Goal: Information Seeking & Learning: Compare options

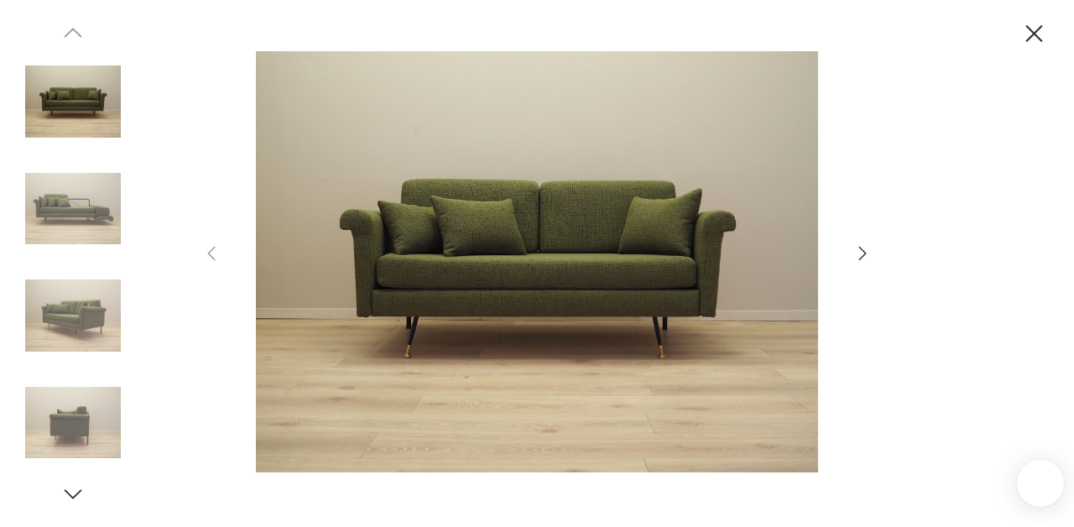
scroll to position [0, 0]
click button "2"
click link "Sofa zielona, włoski design, lata 60., produkcja: Włochy 3999,00 zł"
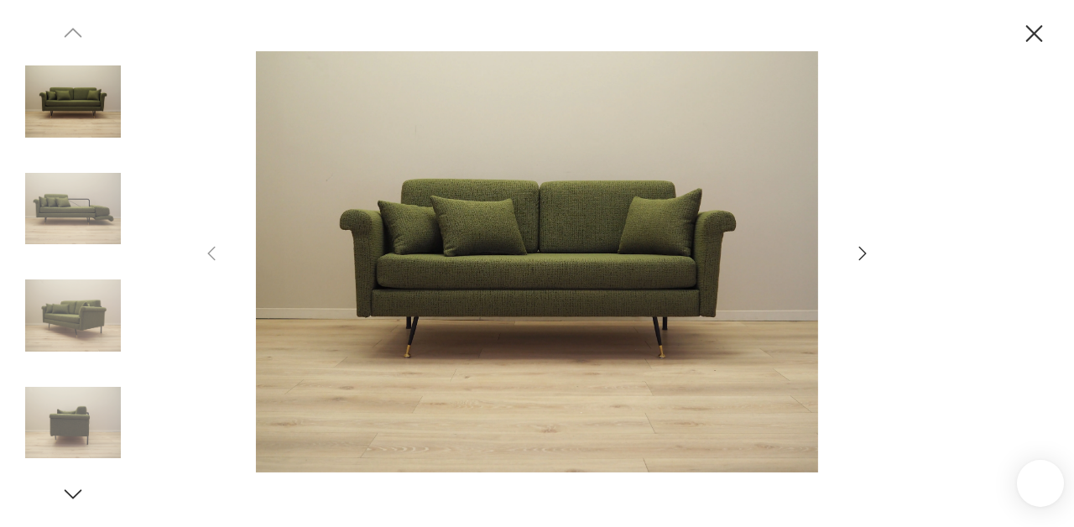
click at [404, 314] on img at bounding box center [401, 349] width 274 height 206
click at [858, 253] on icon "button" at bounding box center [863, 253] width 20 height 20
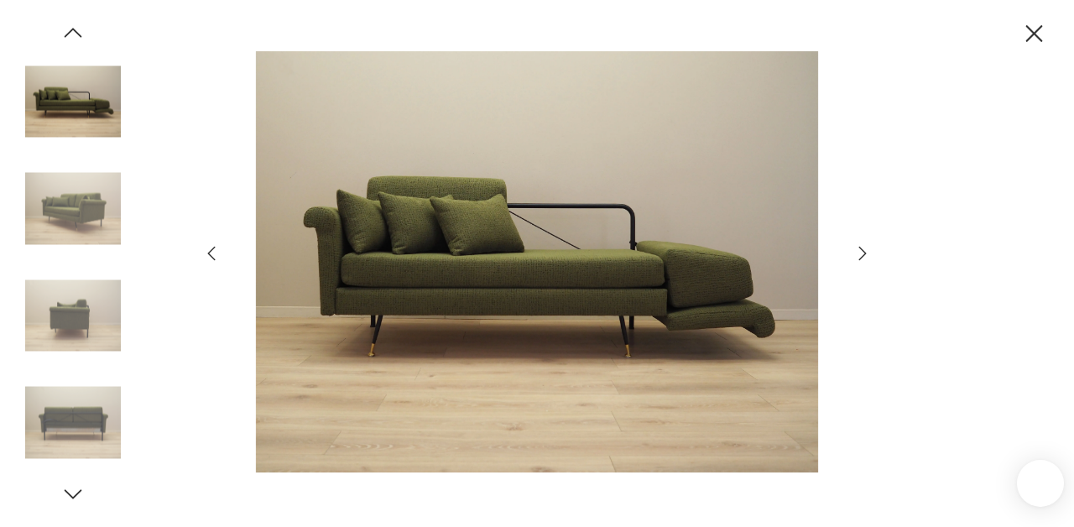
click at [858, 253] on icon "button" at bounding box center [863, 253] width 20 height 20
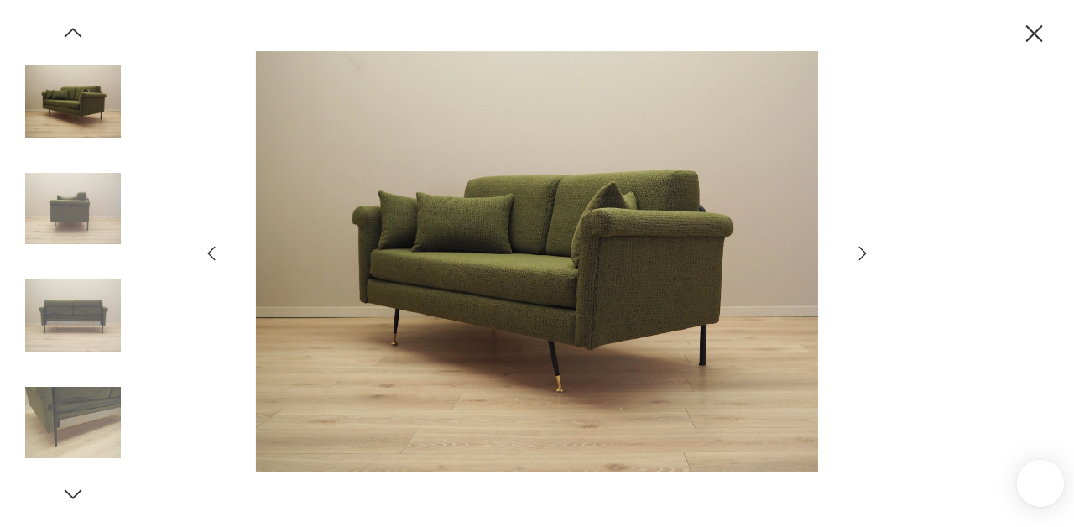
click at [858, 253] on icon "button" at bounding box center [863, 253] width 20 height 20
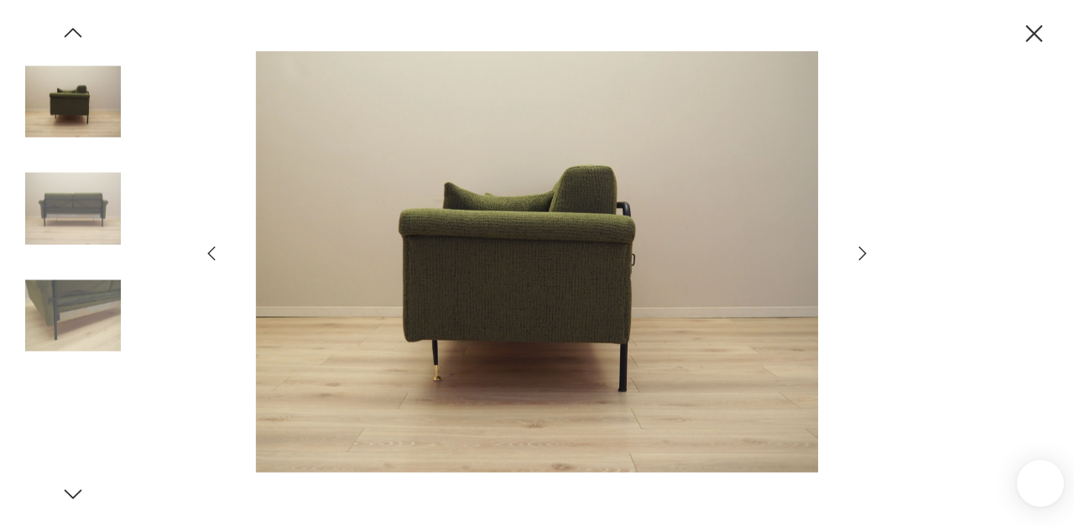
click at [858, 253] on icon "button" at bounding box center [863, 253] width 20 height 20
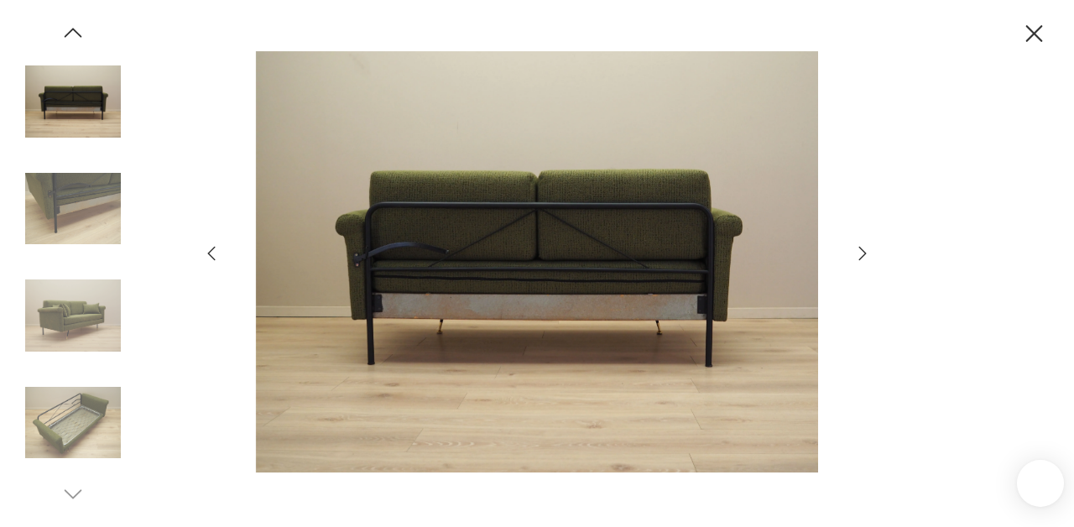
click at [858, 253] on icon "button" at bounding box center [863, 253] width 20 height 20
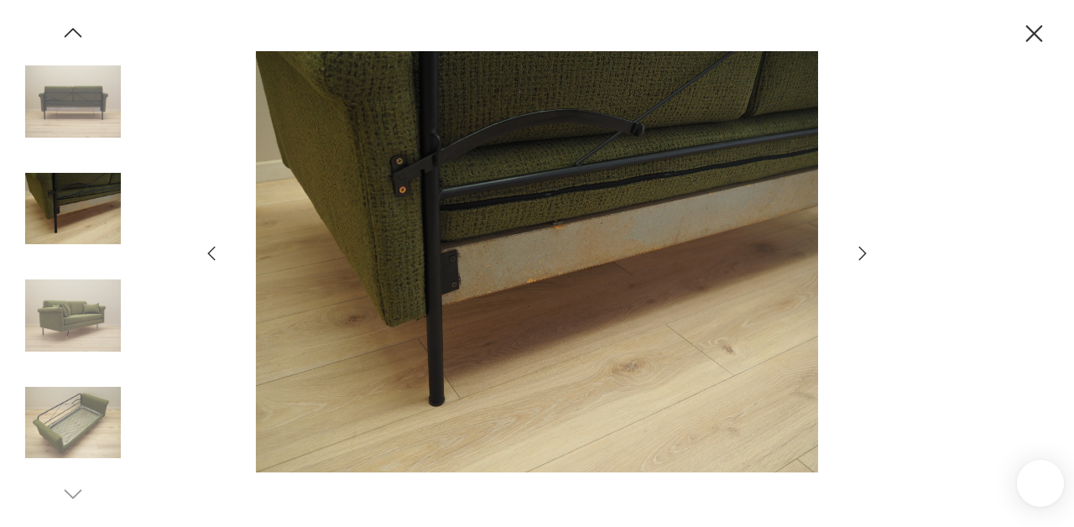
click at [872, 244] on icon "button" at bounding box center [863, 253] width 20 height 20
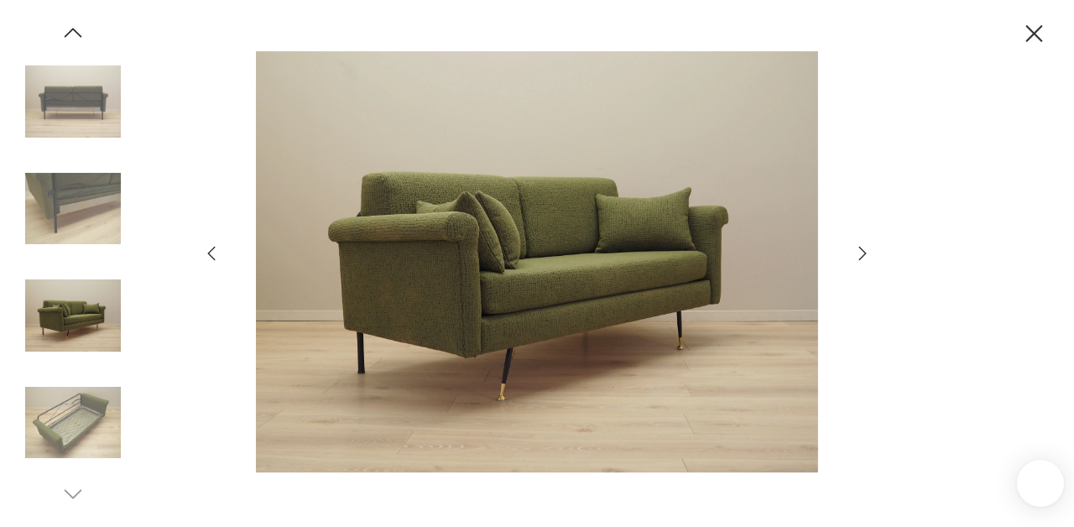
click at [848, 251] on div at bounding box center [536, 263] width 671 height 425
click at [861, 251] on icon "button" at bounding box center [863, 253] width 20 height 20
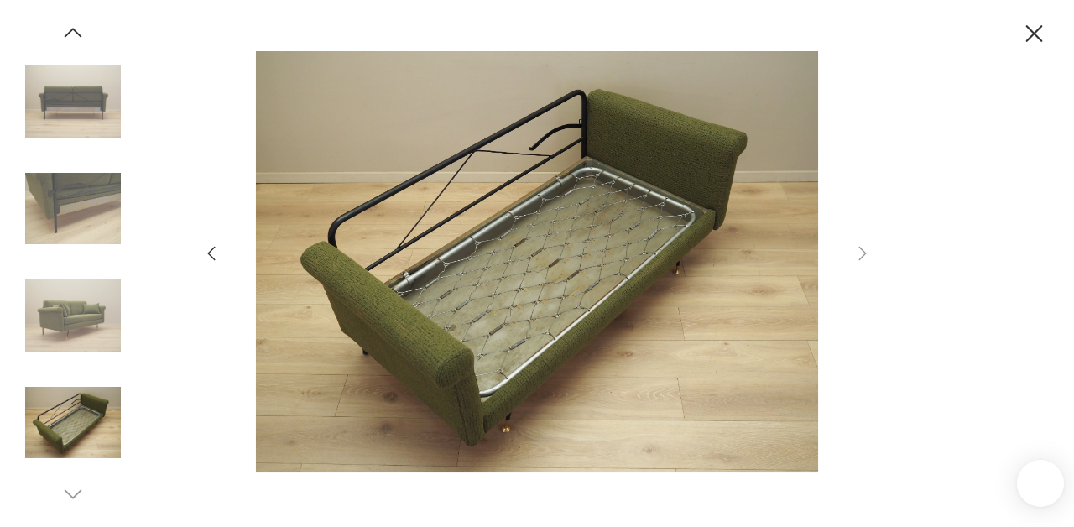
click at [215, 257] on icon "button" at bounding box center [211, 253] width 20 height 20
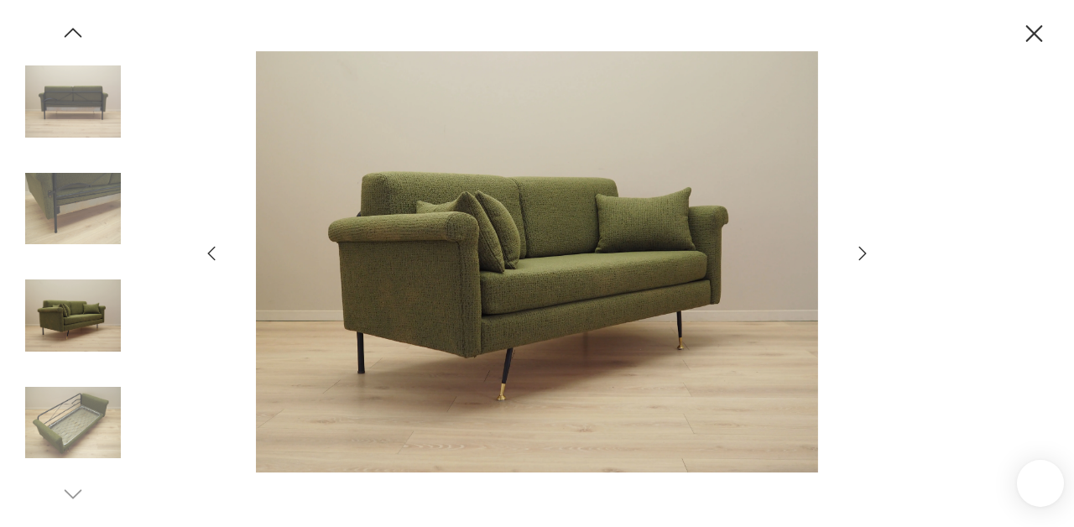
click at [215, 257] on icon "button" at bounding box center [211, 253] width 20 height 20
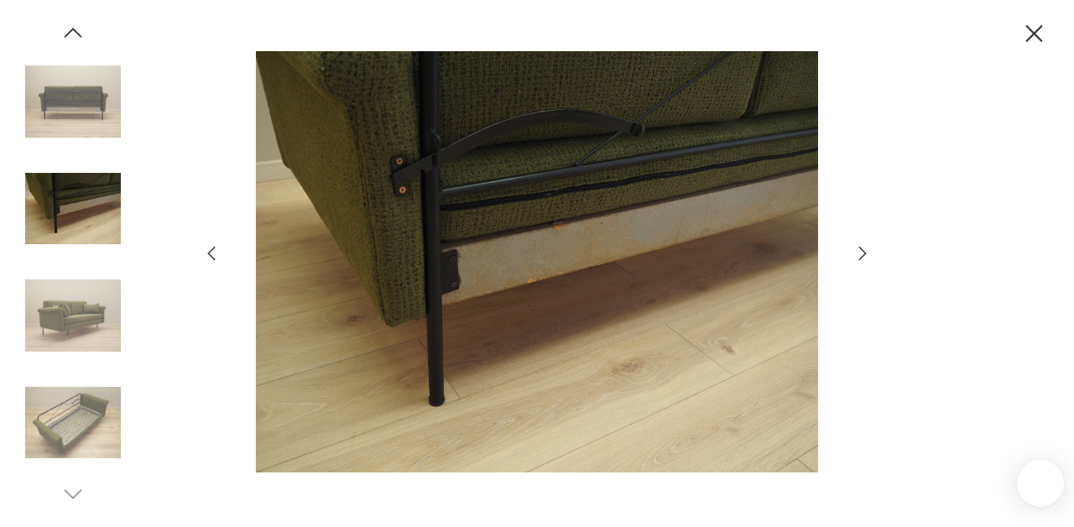
click at [215, 257] on icon "button" at bounding box center [211, 253] width 20 height 20
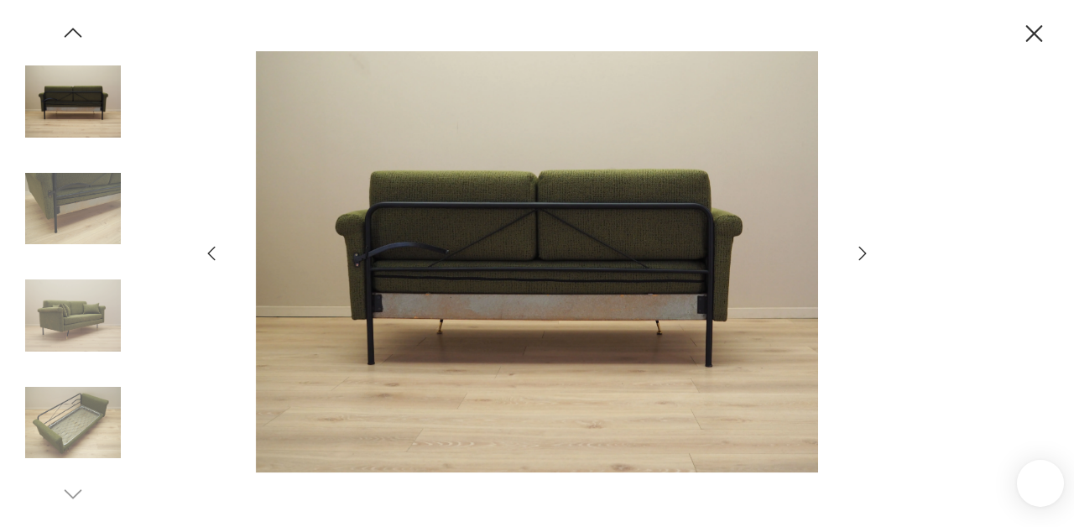
click at [210, 251] on icon "button" at bounding box center [211, 253] width 20 height 20
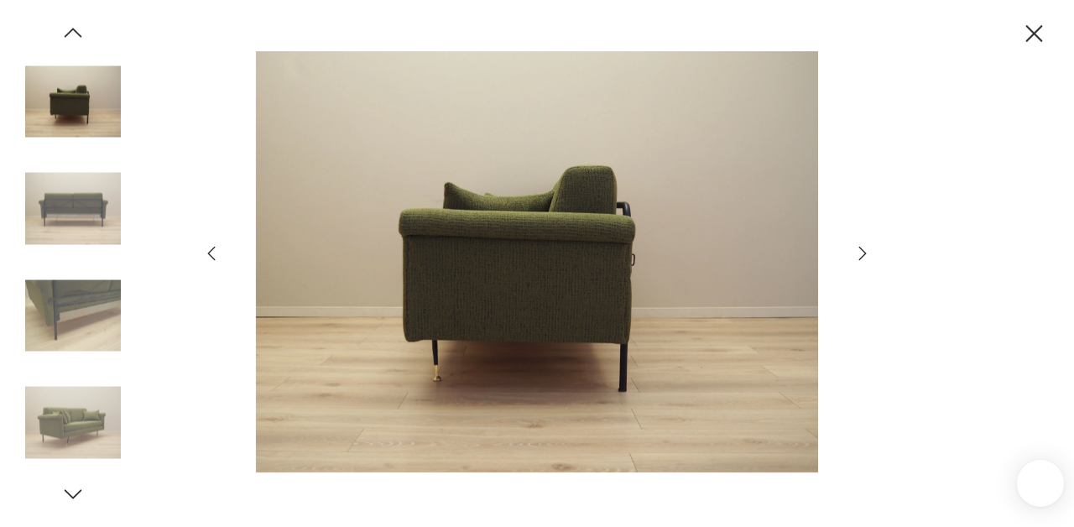
click at [210, 251] on icon "button" at bounding box center [211, 253] width 20 height 20
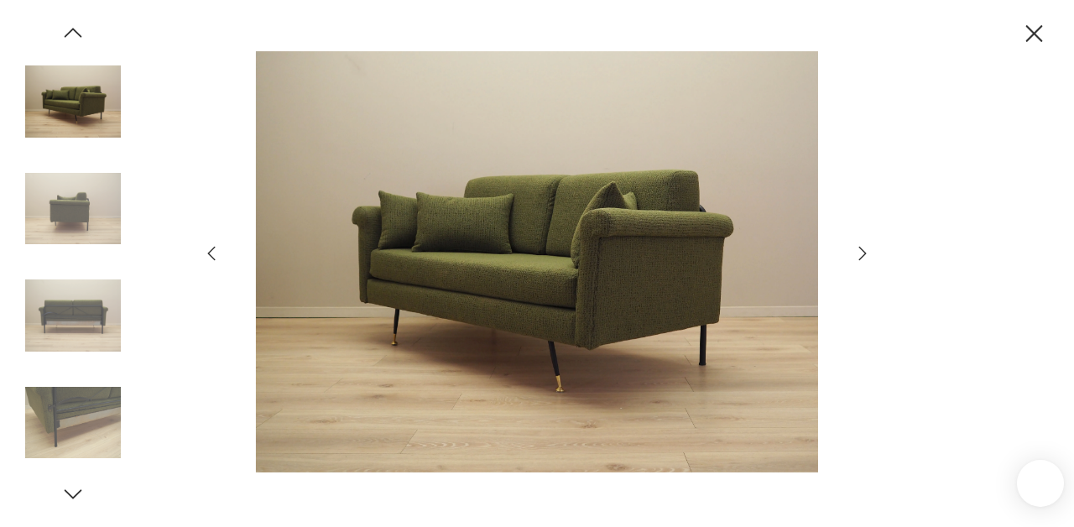
click at [210, 251] on icon "button" at bounding box center [211, 253] width 20 height 20
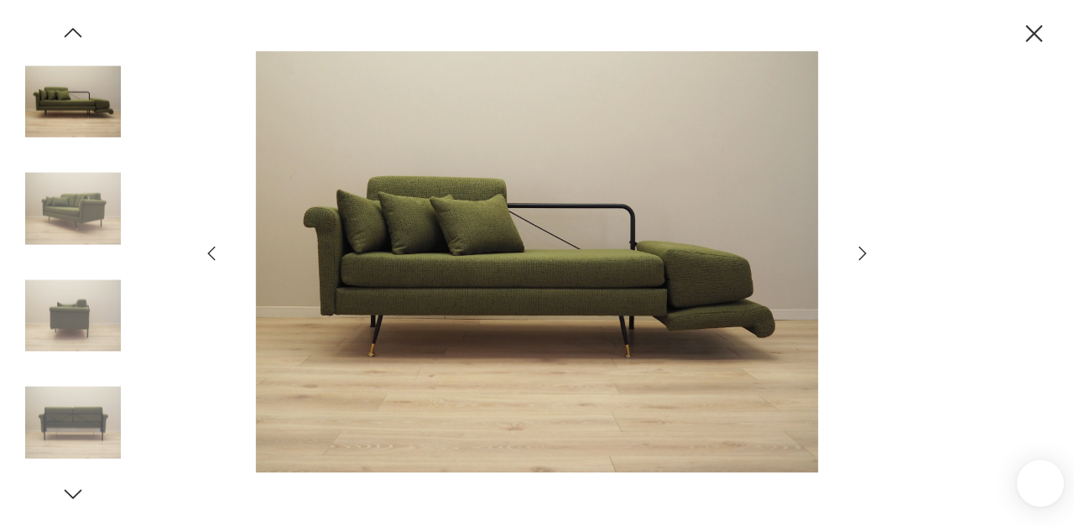
click at [210, 251] on icon "button" at bounding box center [211, 253] width 20 height 20
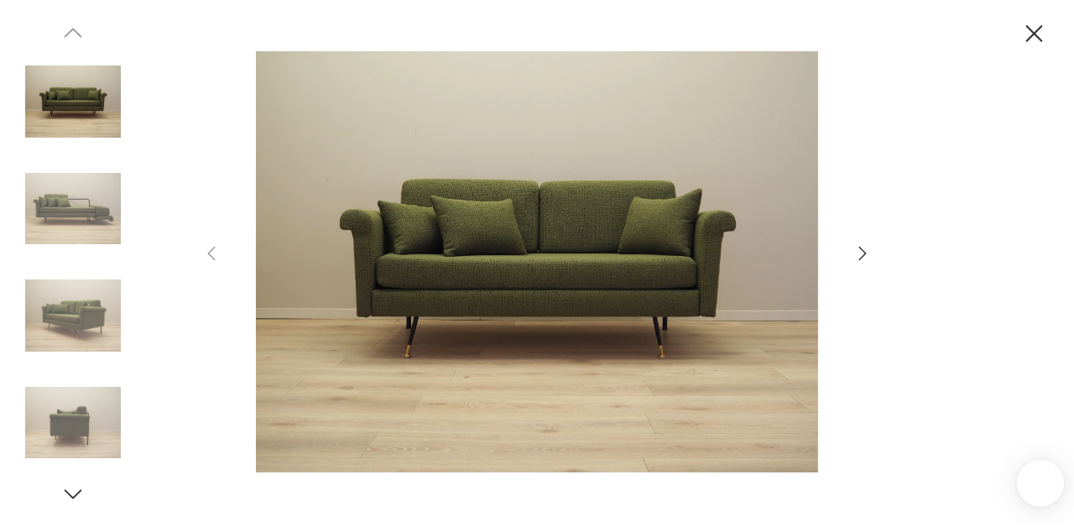
click at [1036, 34] on icon "button" at bounding box center [1034, 33] width 17 height 17
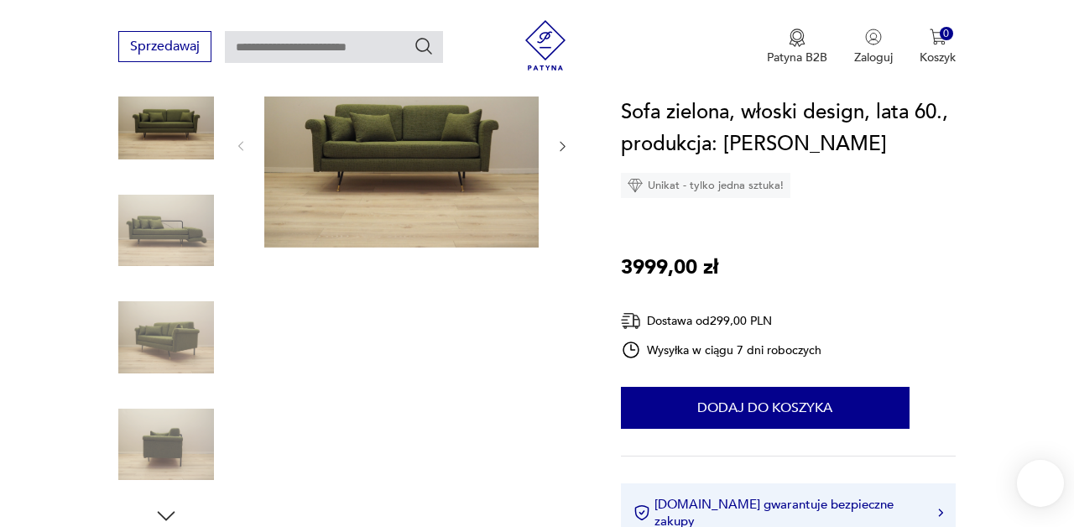
scroll to position [236, 0]
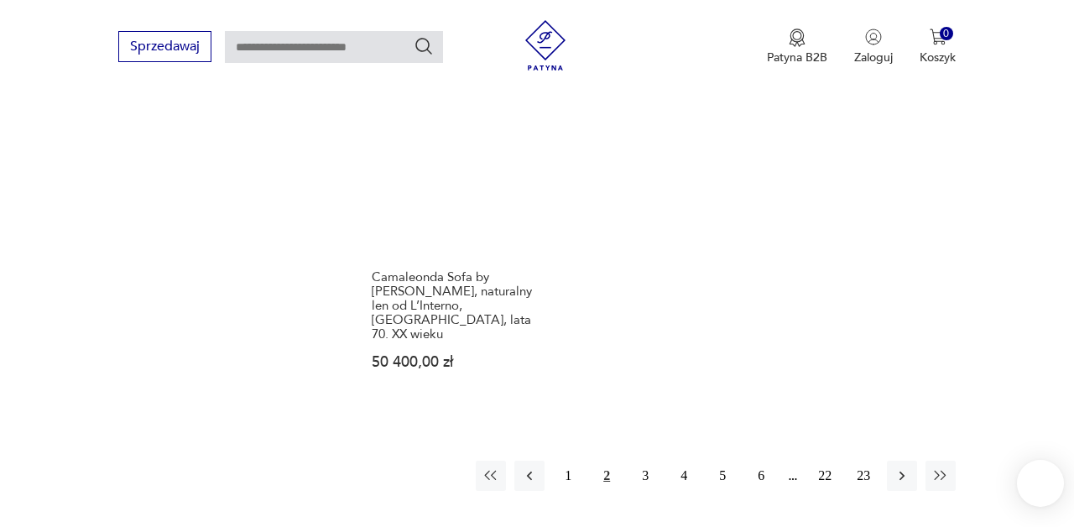
scroll to position [2441, 0]
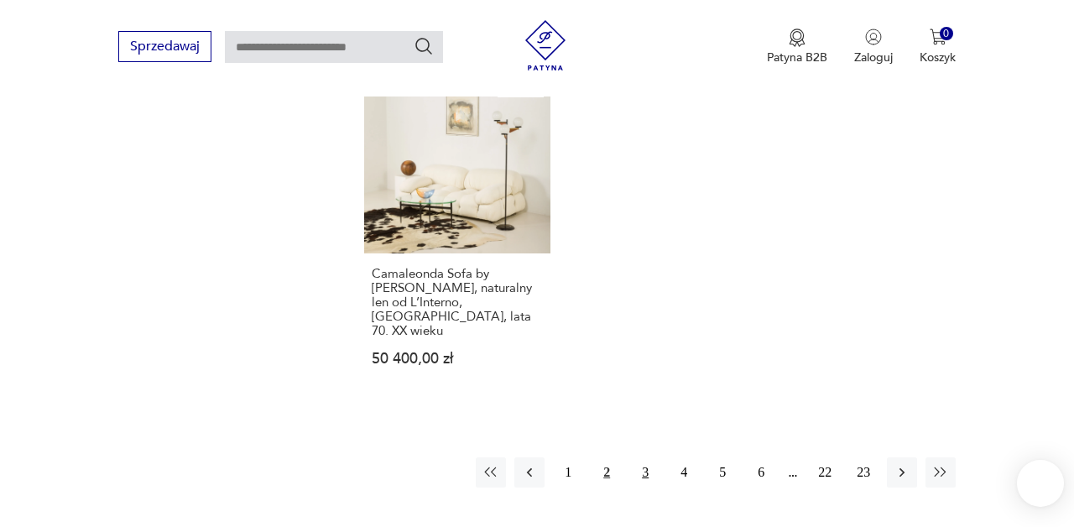
click at [645, 457] on button "3" at bounding box center [645, 472] width 30 height 30
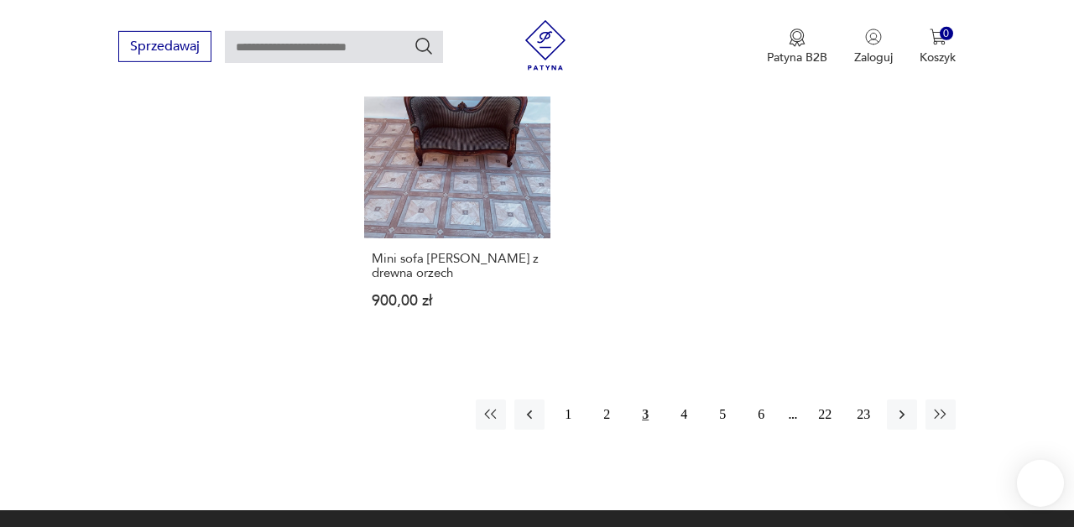
scroll to position [2382, 0]
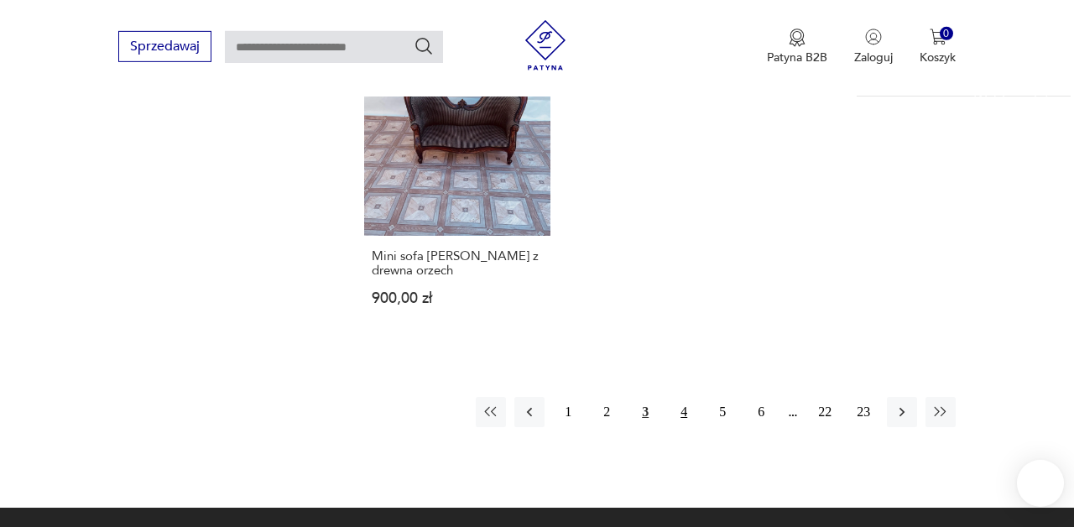
click at [686, 397] on button "4" at bounding box center [684, 412] width 30 height 30
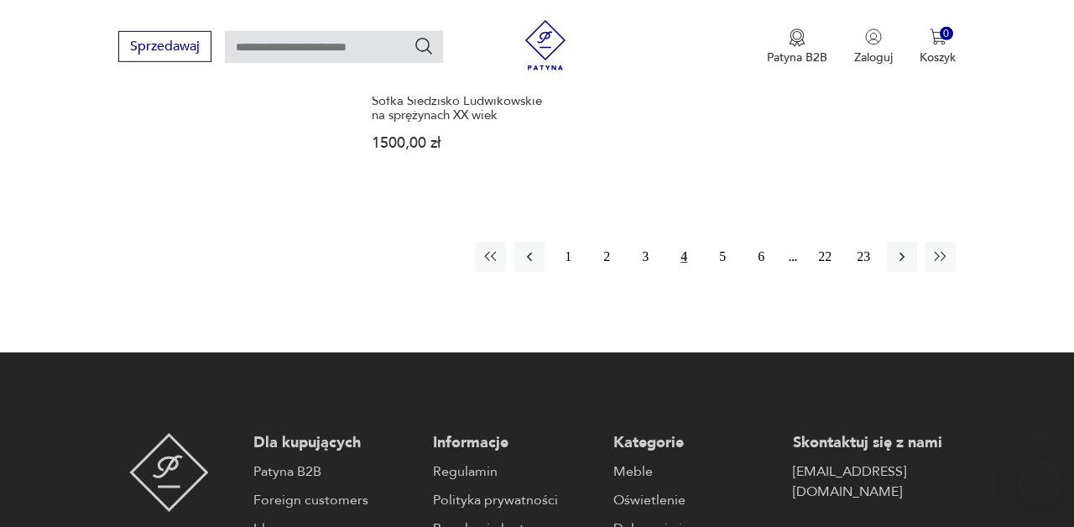
scroll to position [2617, 0]
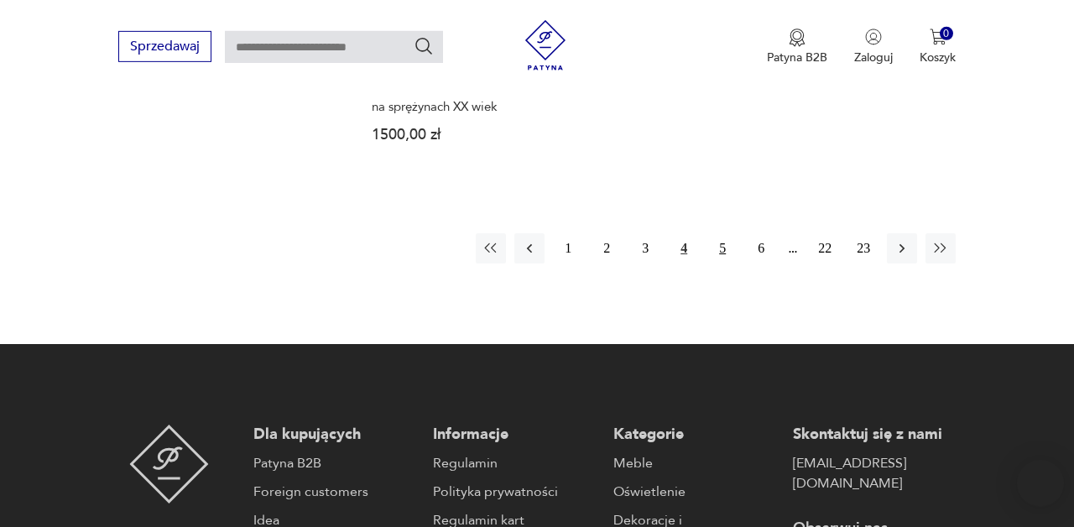
click at [722, 233] on button "5" at bounding box center [722, 248] width 30 height 30
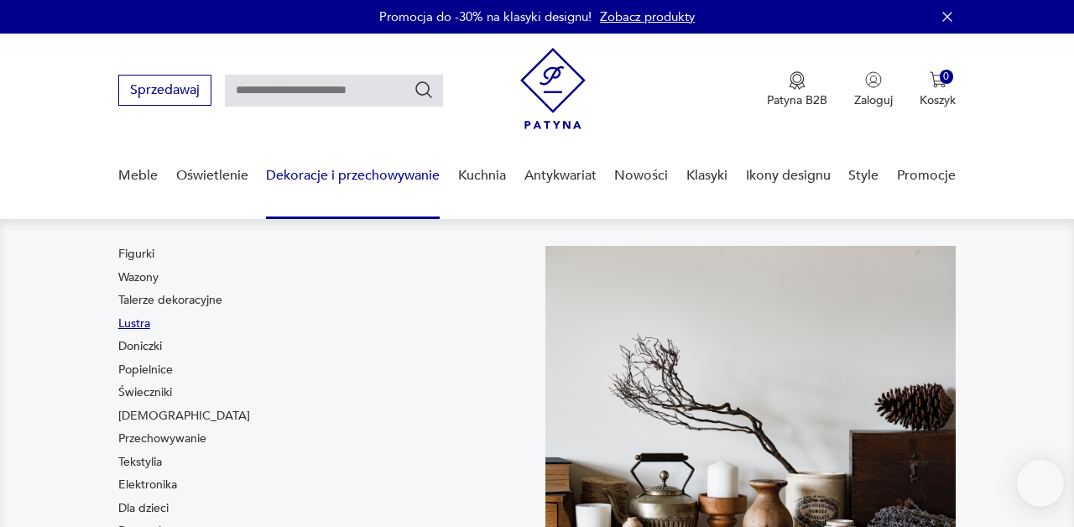
click at [137, 323] on link "Lustra" at bounding box center [134, 324] width 32 height 17
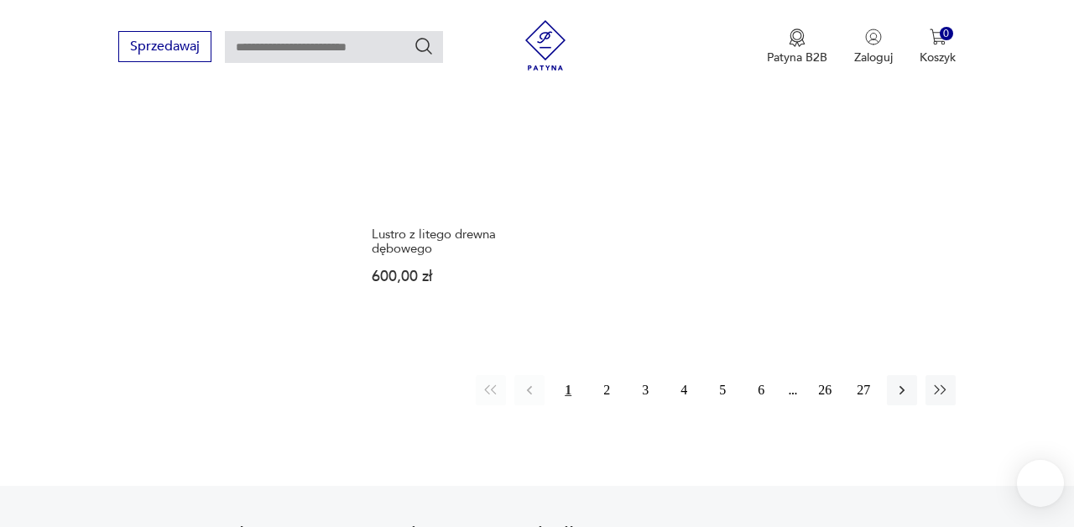
scroll to position [2425, 0]
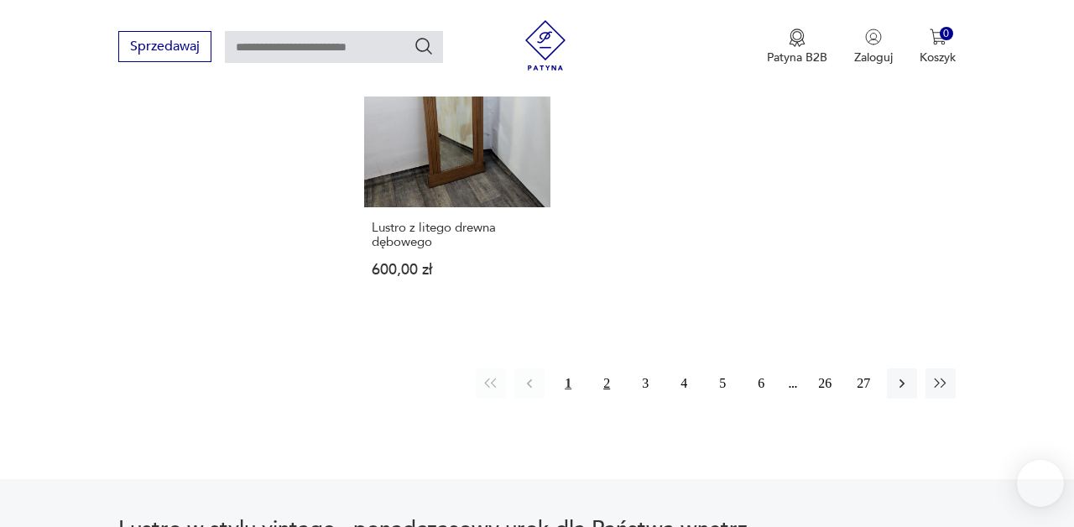
click at [608, 368] on button "2" at bounding box center [607, 383] width 30 height 30
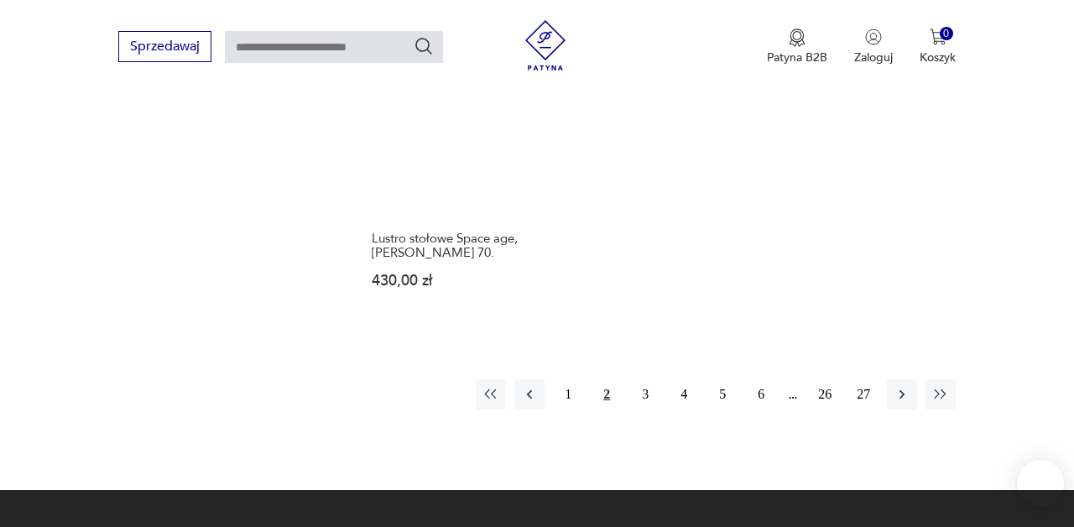
scroll to position [2367, 0]
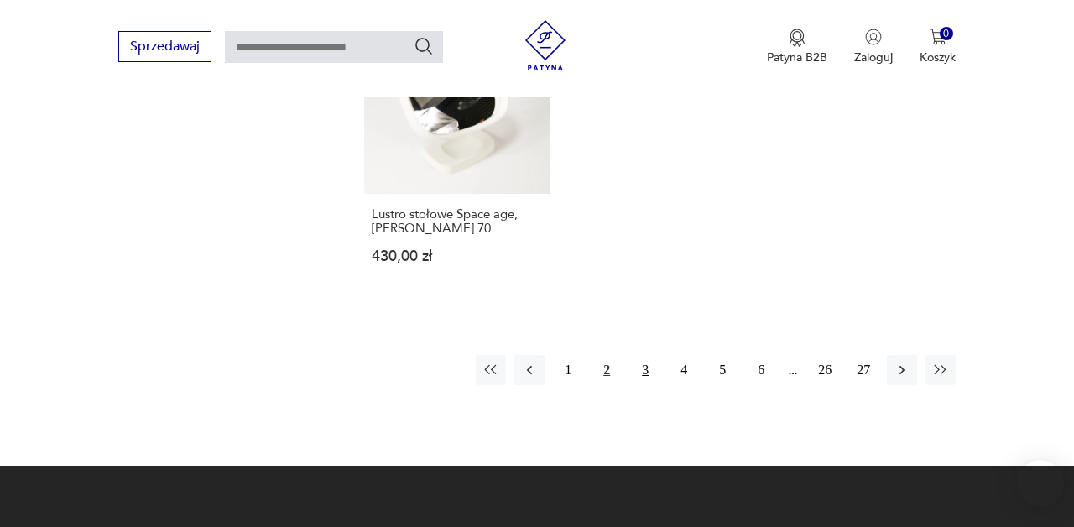
click at [647, 357] on button "3" at bounding box center [645, 370] width 30 height 30
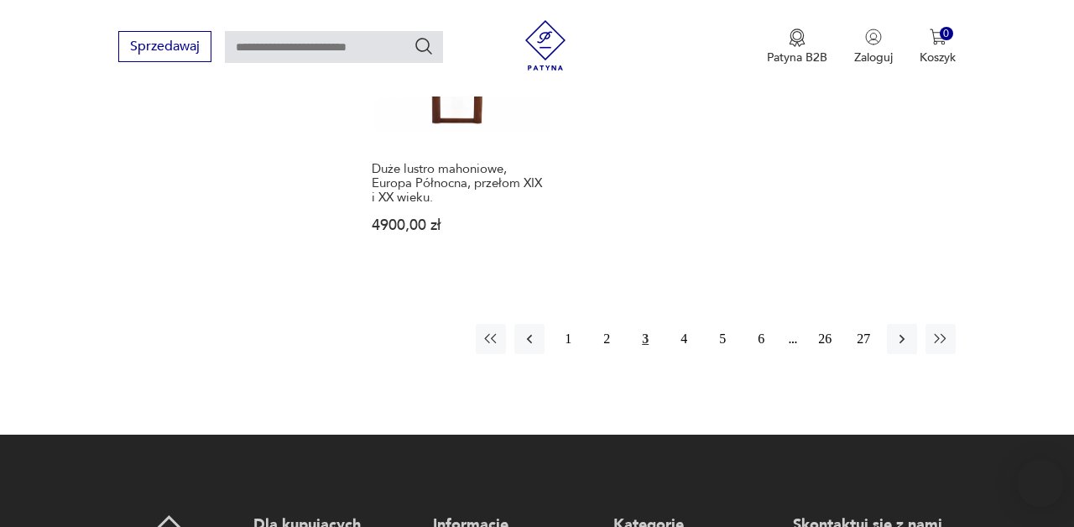
scroll to position [2427, 0]
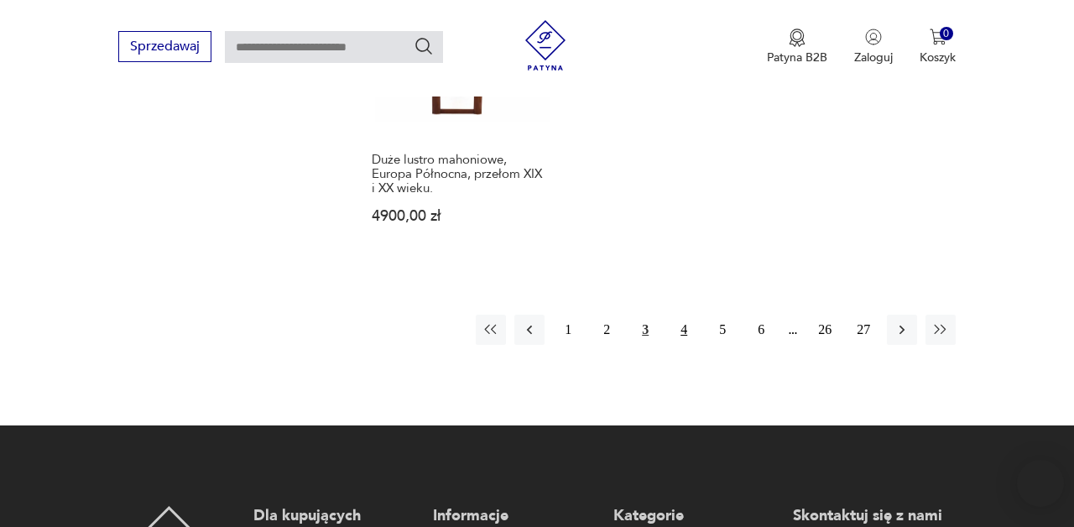
click at [686, 315] on button "4" at bounding box center [684, 330] width 30 height 30
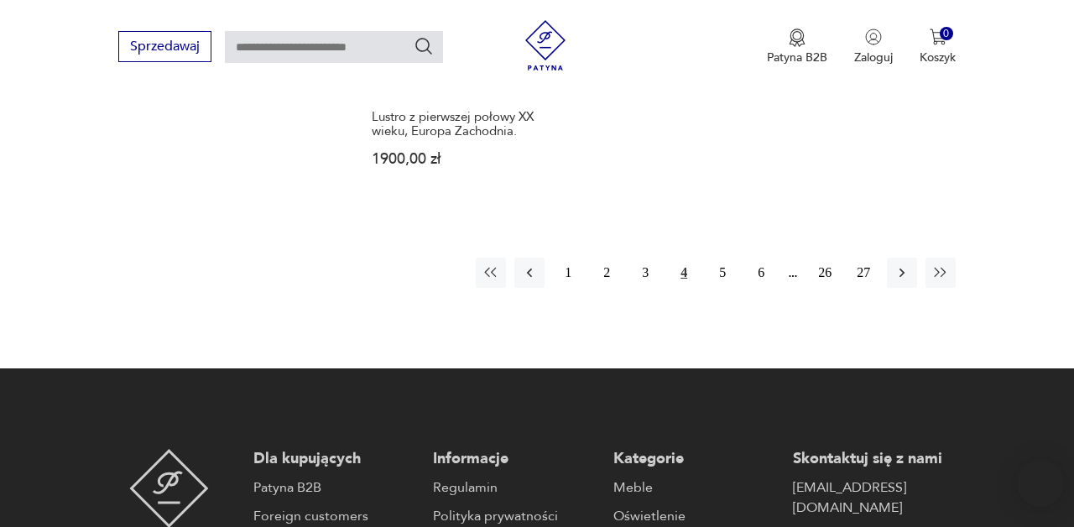
scroll to position [2434, 0]
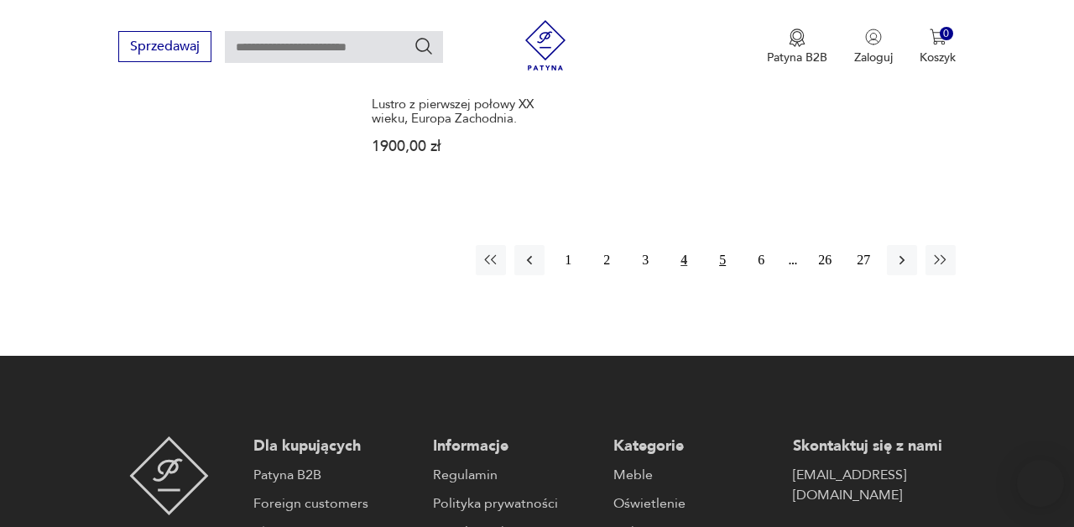
click at [719, 258] on button "5" at bounding box center [722, 260] width 30 height 30
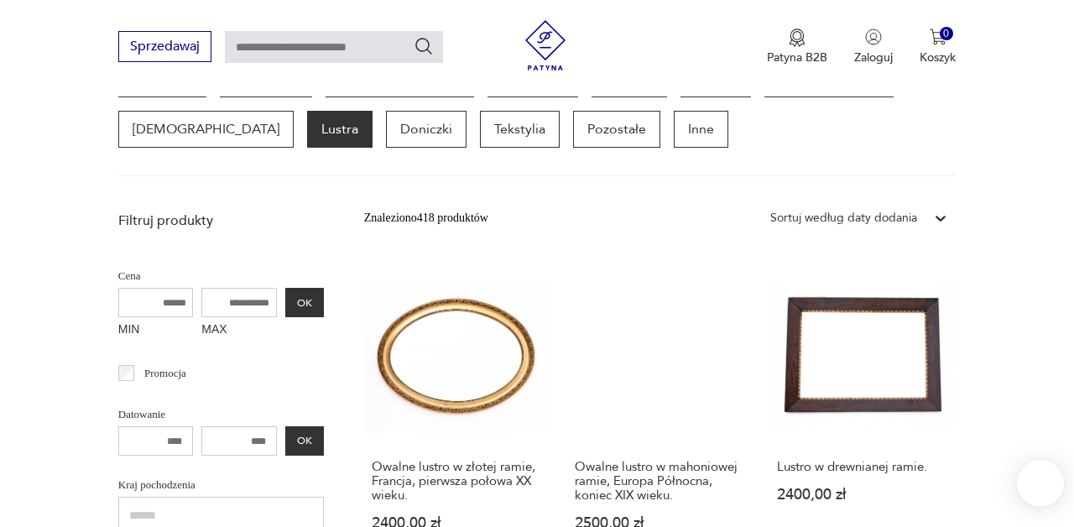
scroll to position [498, 0]
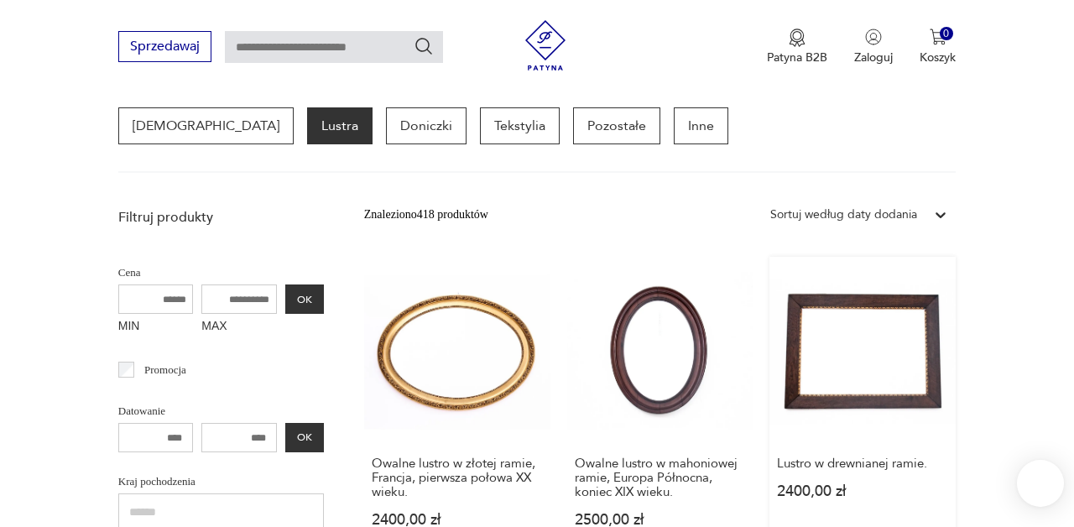
click at [862, 346] on link "Lustro w drewnianej ramie. 2400,00 zł" at bounding box center [862, 408] width 186 height 303
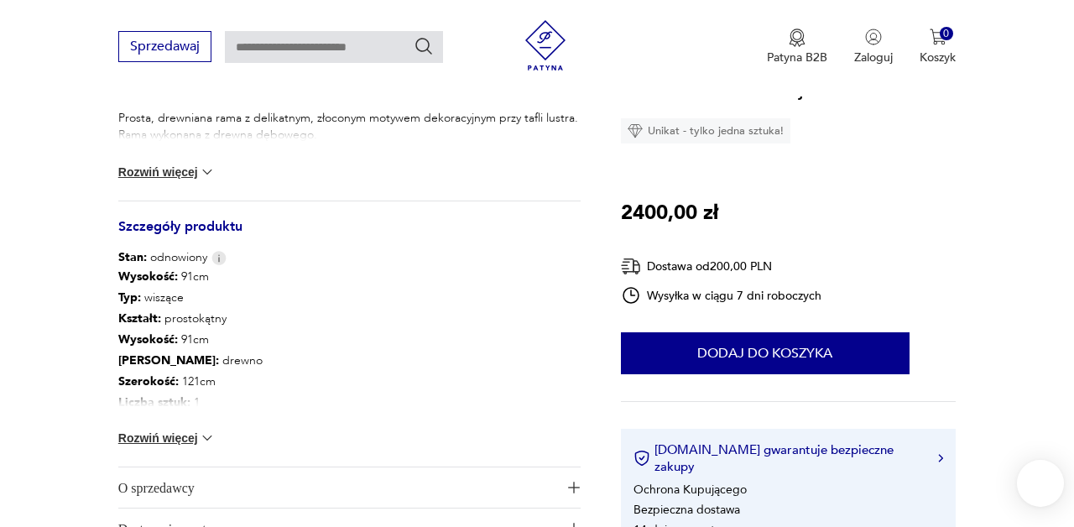
scroll to position [744, 0]
click at [129, 442] on button "Rozwiń więcej" at bounding box center [166, 437] width 97 height 17
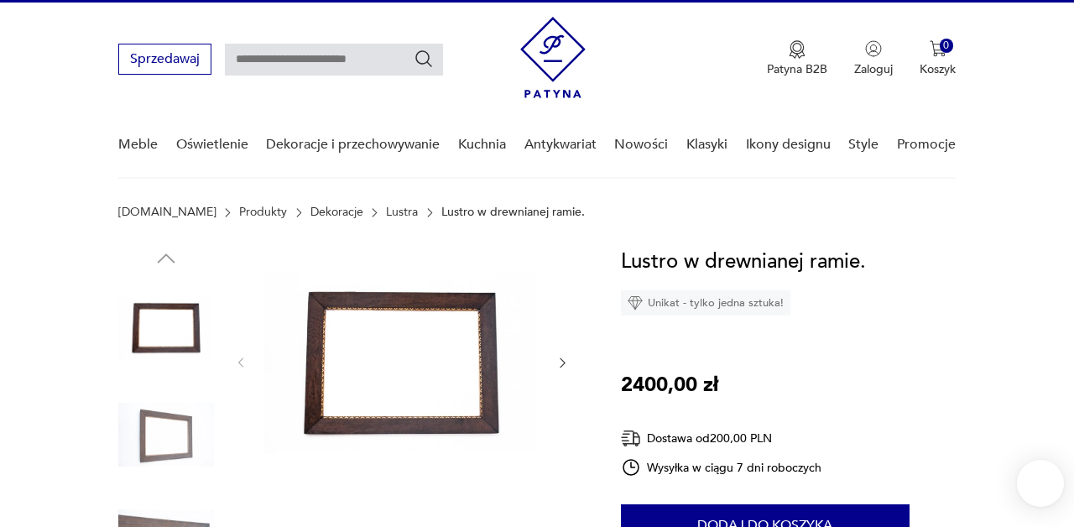
scroll to position [6, 0]
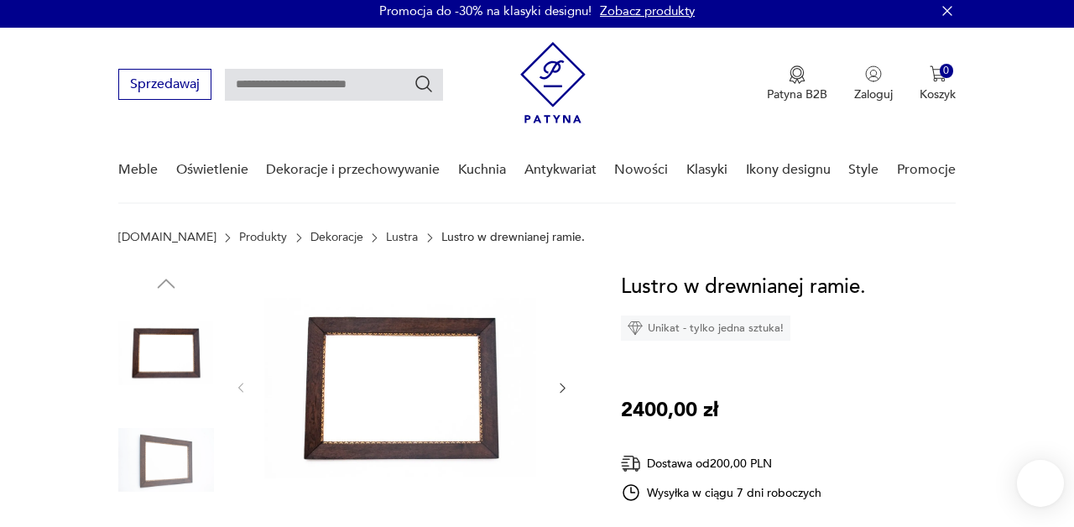
click at [168, 342] on img at bounding box center [166, 353] width 96 height 96
click at [342, 349] on img at bounding box center [401, 386] width 274 height 231
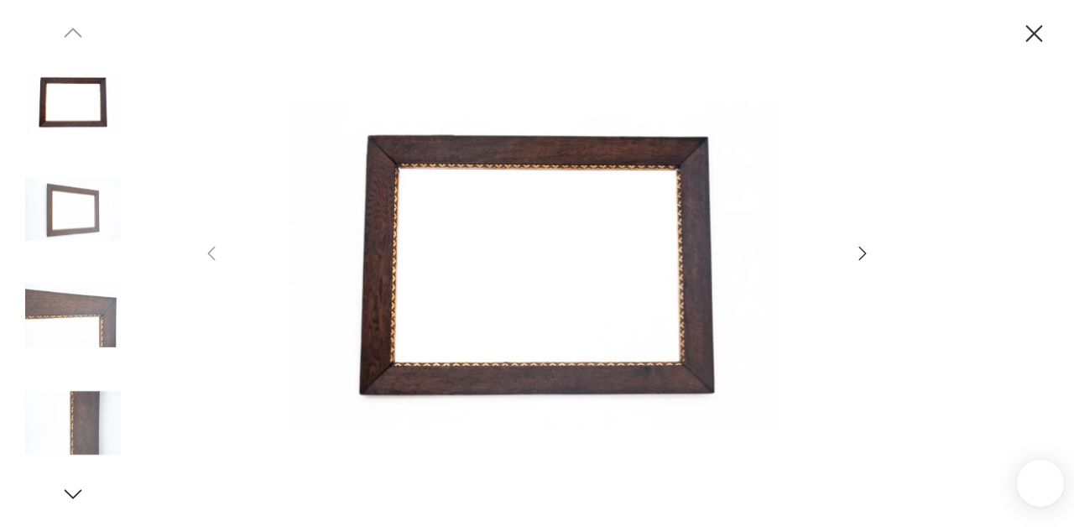
click at [858, 250] on icon "button" at bounding box center [863, 253] width 20 height 20
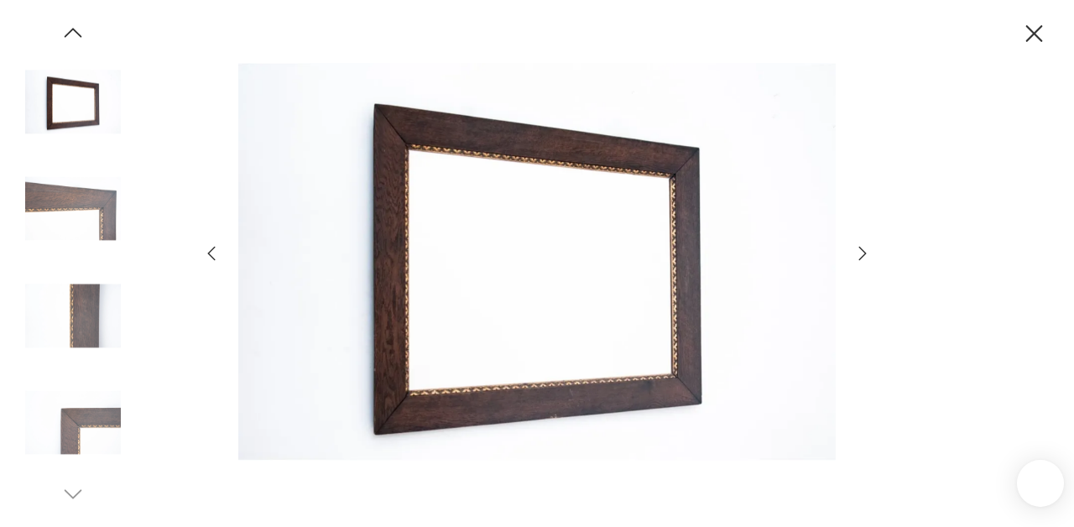
click at [858, 250] on icon "button" at bounding box center [863, 253] width 20 height 20
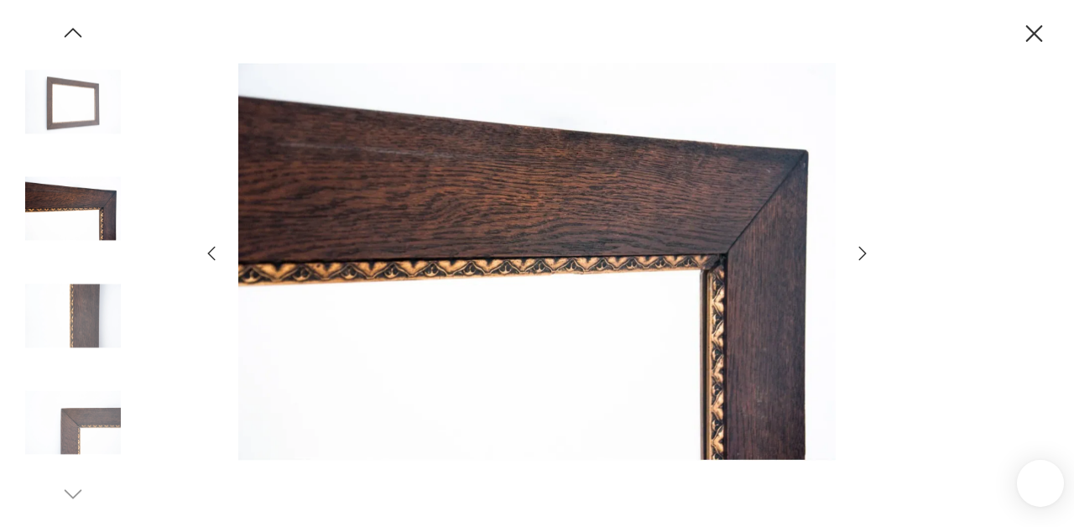
click at [858, 250] on icon "button" at bounding box center [863, 253] width 20 height 20
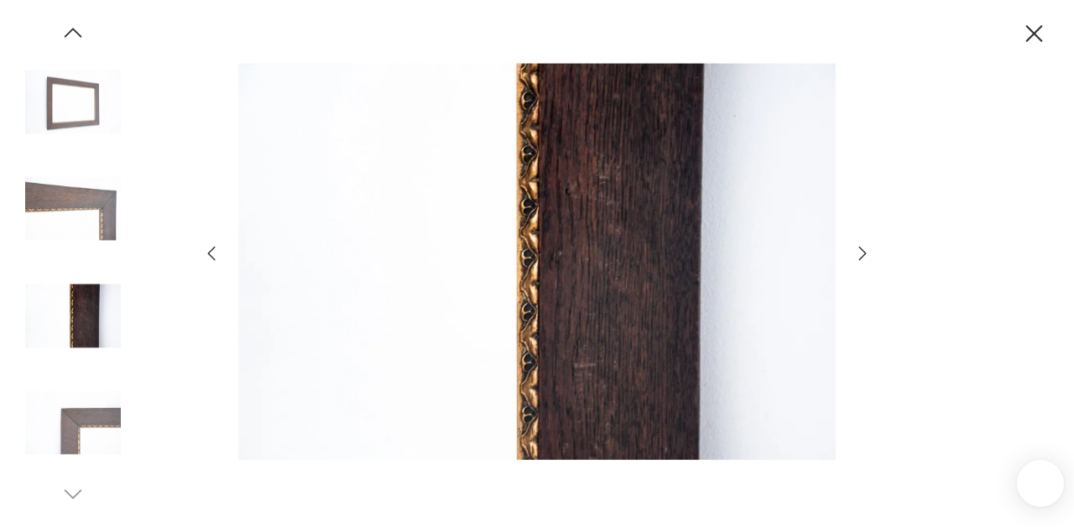
click at [858, 250] on icon "button" at bounding box center [863, 253] width 20 height 20
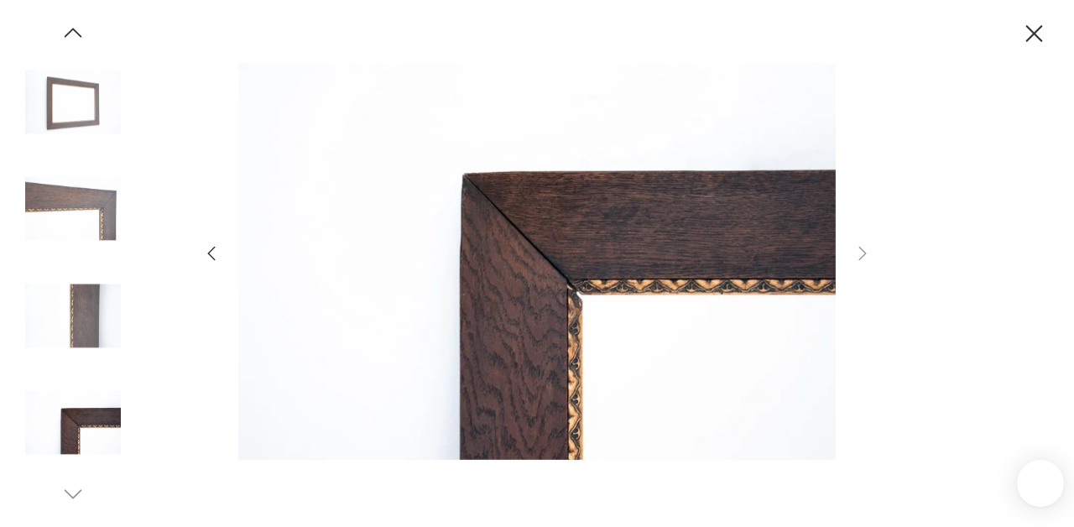
click at [1023, 38] on icon "button" at bounding box center [1034, 33] width 29 height 29
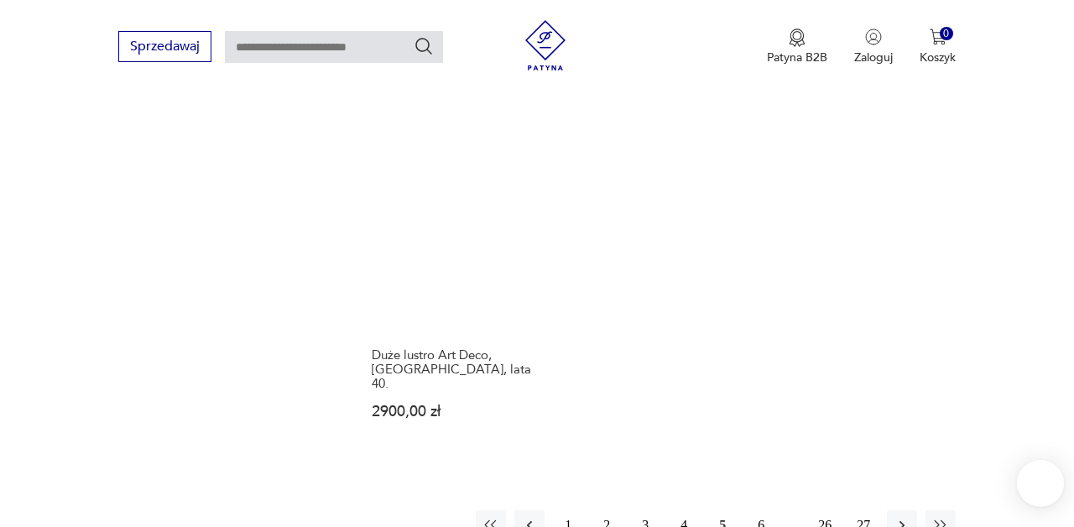
scroll to position [2393, 0]
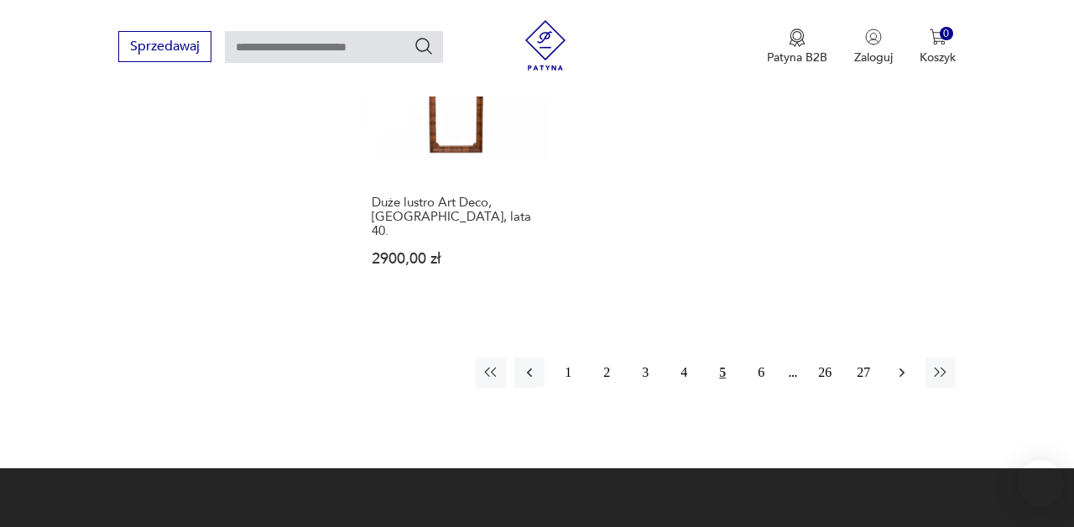
click at [900, 364] on icon "button" at bounding box center [902, 372] width 17 height 17
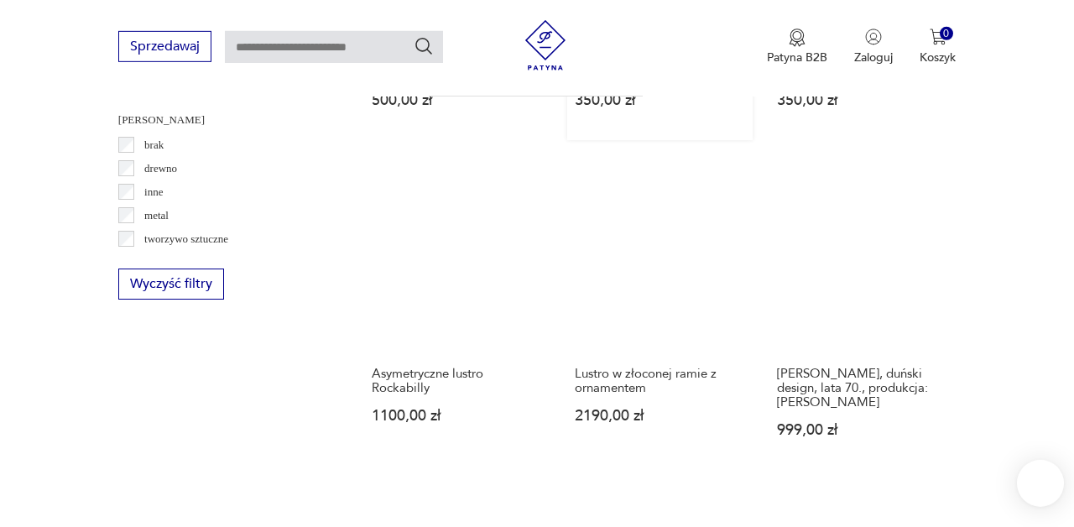
scroll to position [1921, 0]
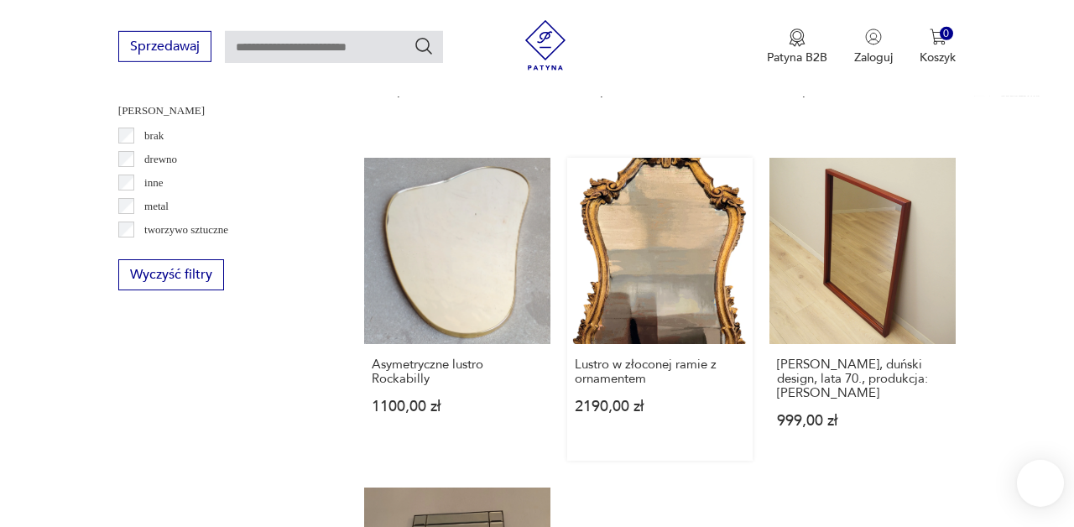
click at [665, 199] on link "Lustro w złoconej ramie z ornamentem 2190,00 zł" at bounding box center [660, 309] width 186 height 303
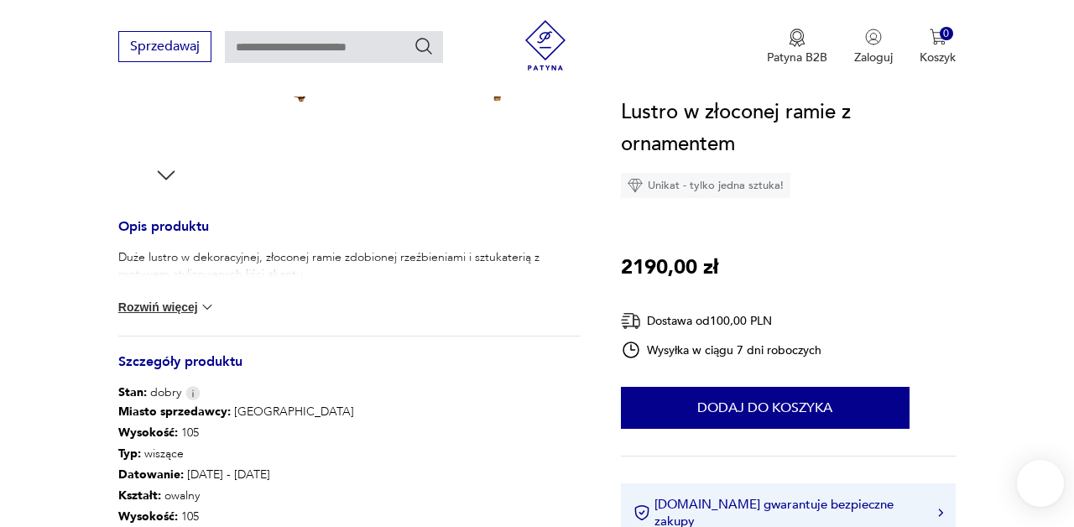
scroll to position [572, 0]
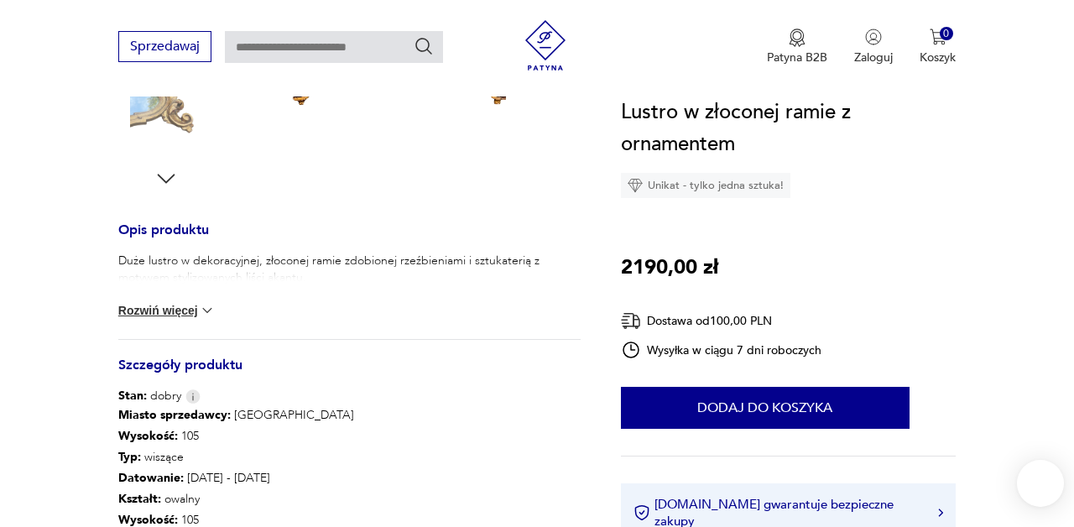
click at [144, 309] on button "Rozwiń więcej" at bounding box center [166, 310] width 97 height 17
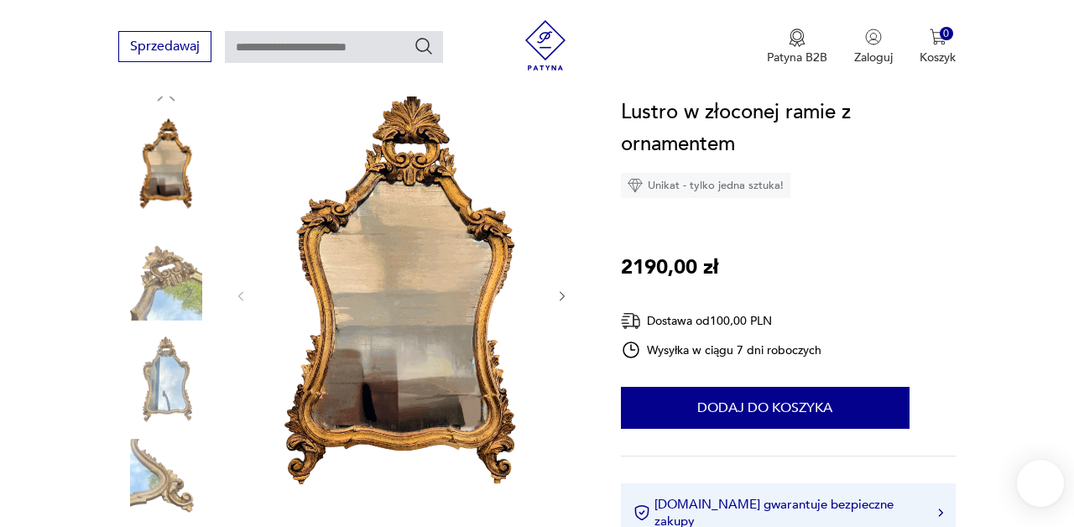
scroll to position [198, 0]
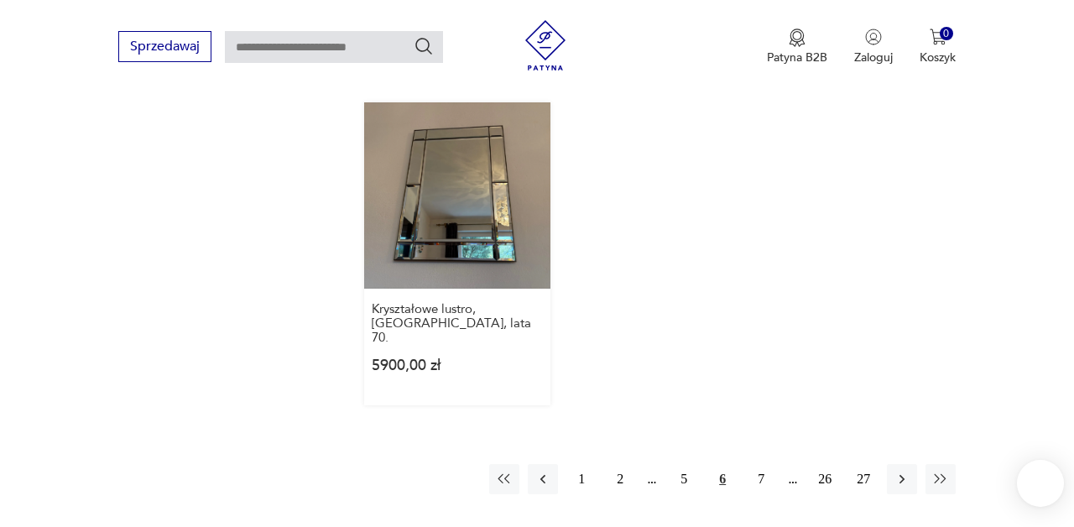
scroll to position [2287, 0]
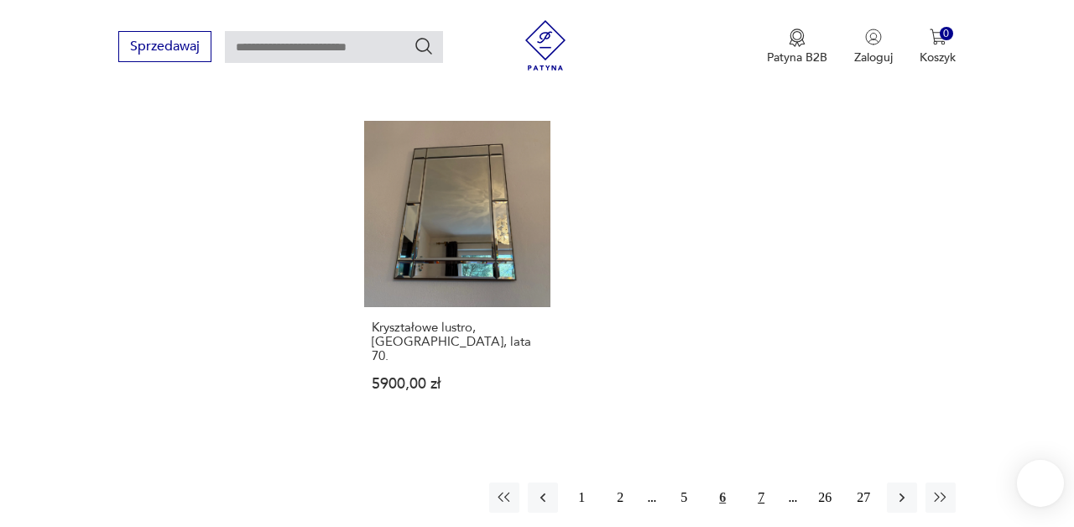
click at [767, 482] on button "7" at bounding box center [761, 497] width 30 height 30
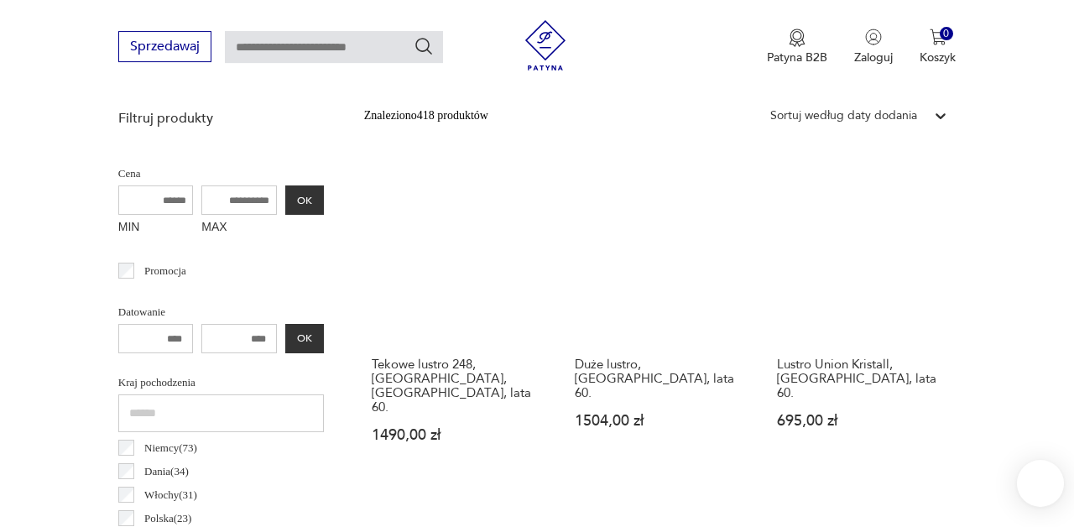
scroll to position [633, 0]
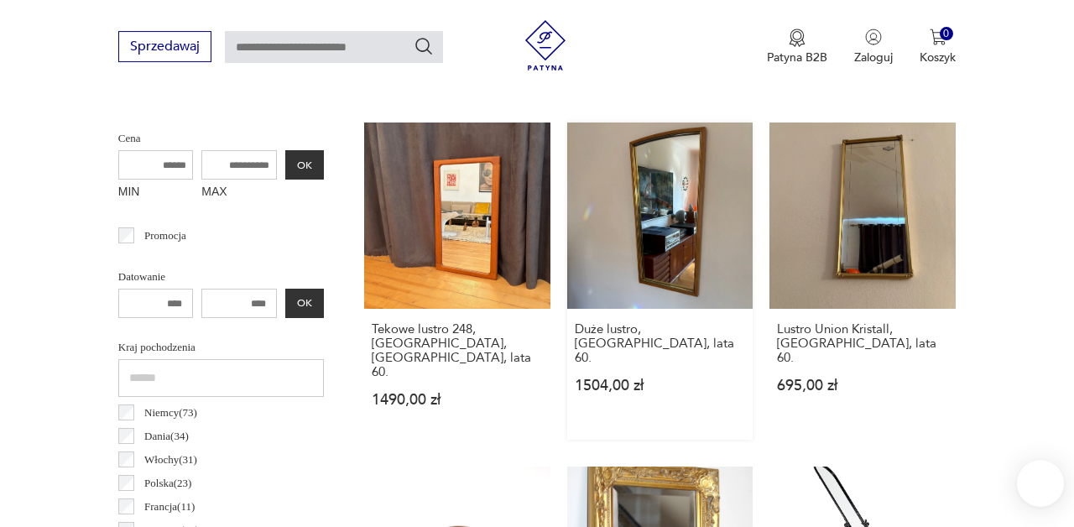
click at [678, 200] on link "Duże lustro, [GEOGRAPHIC_DATA], lata 60. 1504,00 zł" at bounding box center [660, 281] width 186 height 317
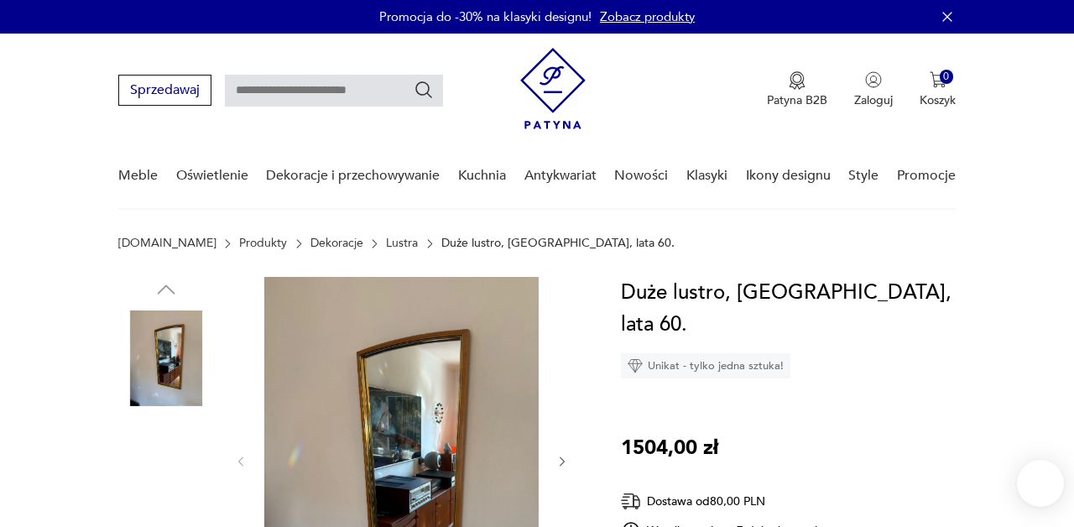
scroll to position [102, 0]
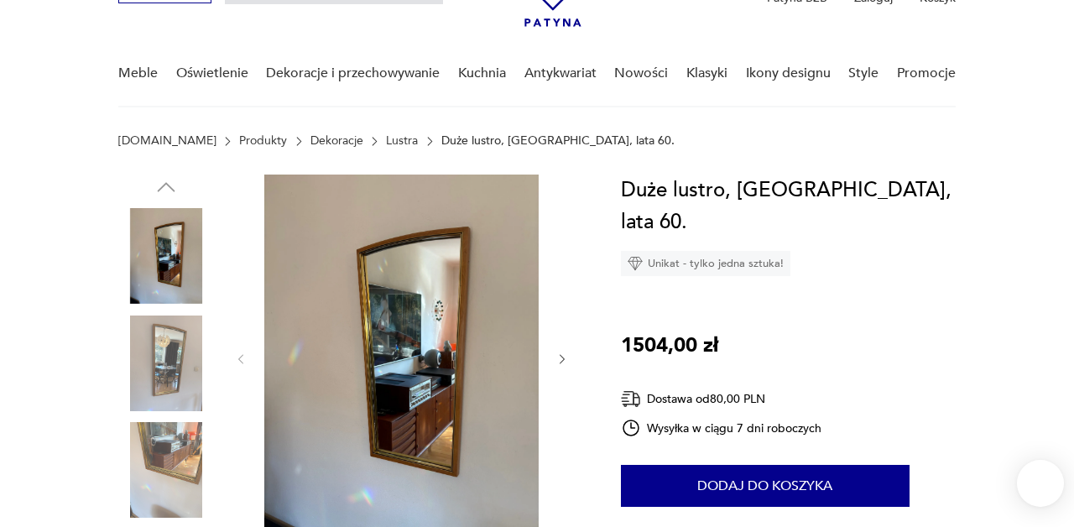
click at [148, 368] on img at bounding box center [166, 364] width 96 height 96
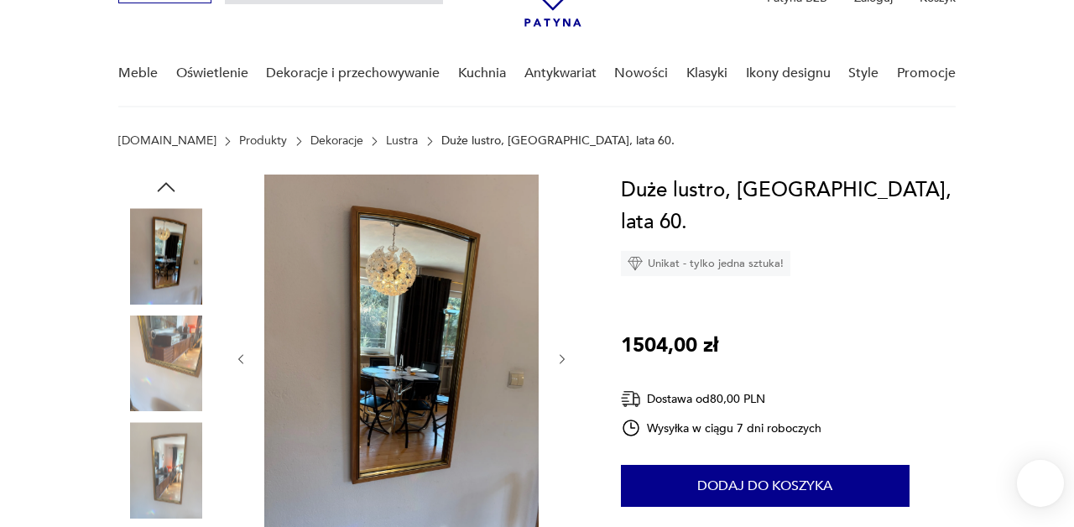
click at [158, 390] on img at bounding box center [166, 364] width 96 height 96
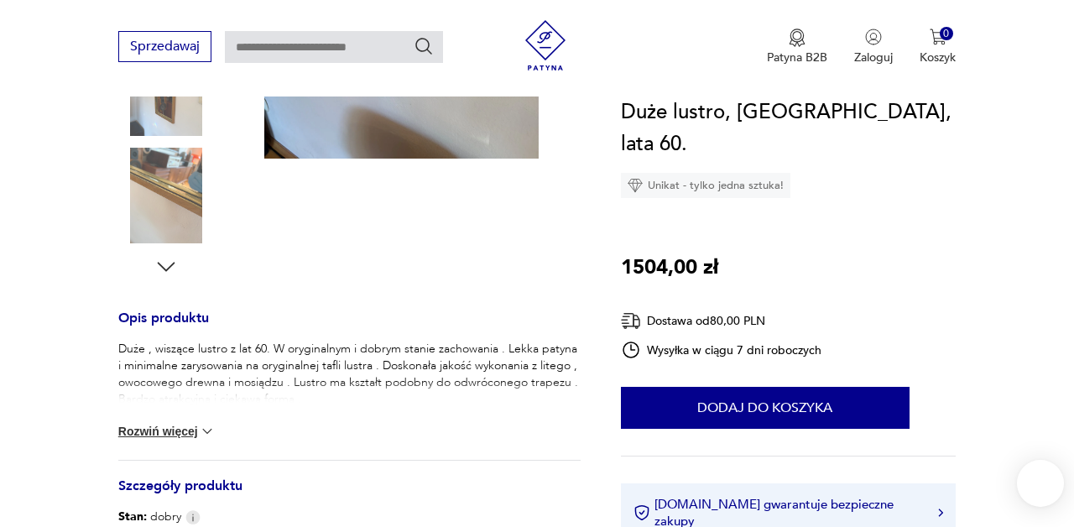
scroll to position [487, 0]
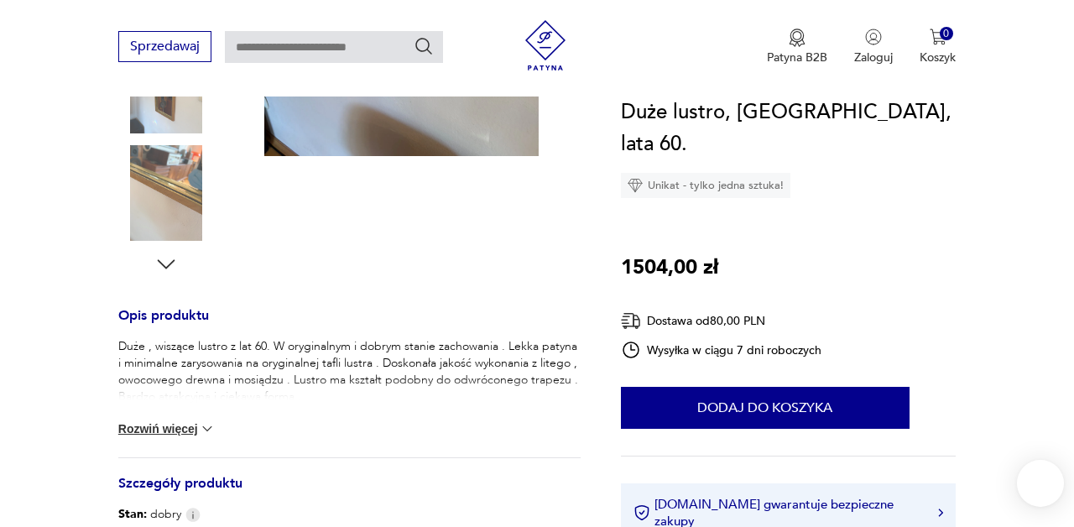
click at [165, 425] on button "Rozwiń więcej" at bounding box center [166, 428] width 97 height 17
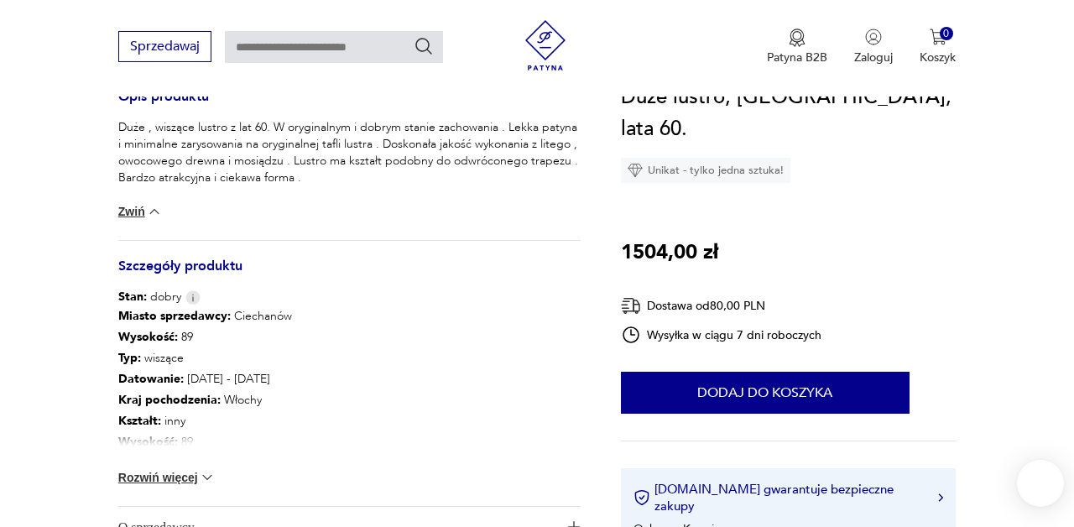
scroll to position [732, 0]
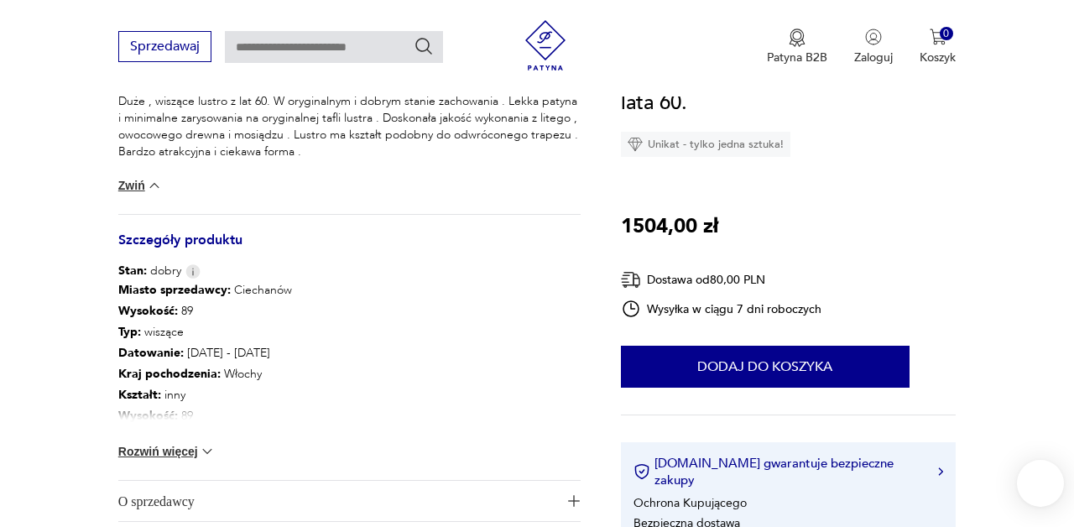
click at [167, 453] on button "Rozwiń więcej" at bounding box center [166, 451] width 97 height 17
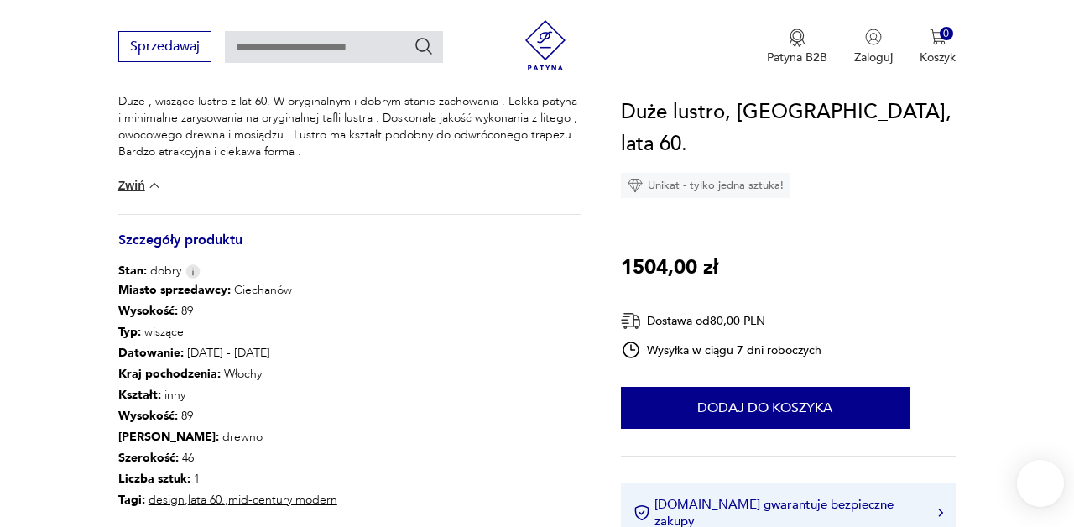
scroll to position [743, 0]
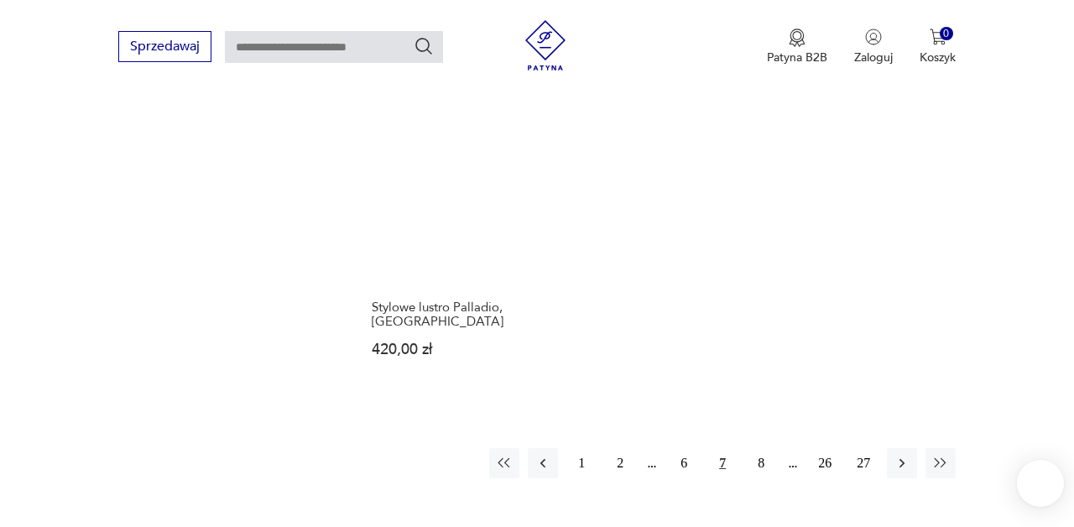
scroll to position [2375, 0]
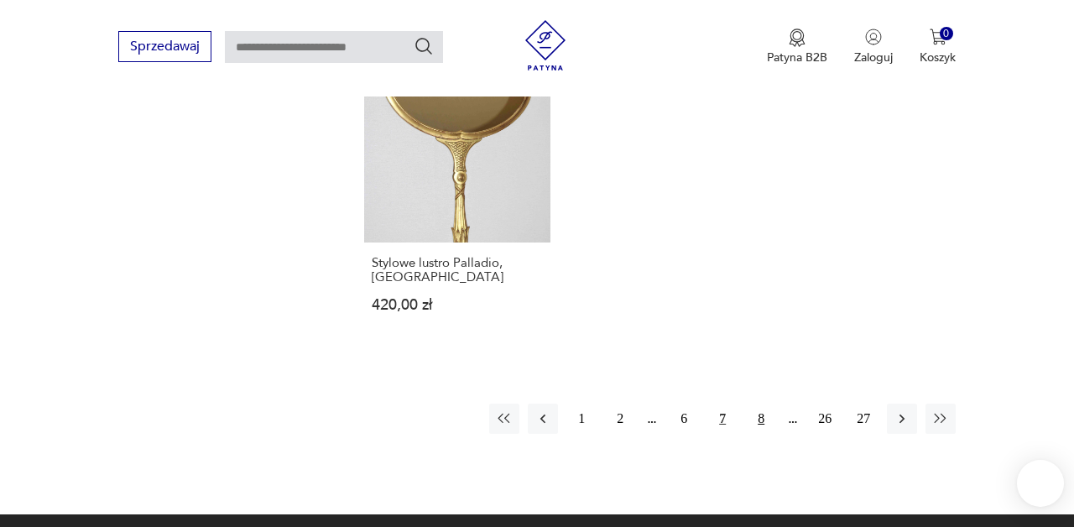
click at [764, 404] on button "8" at bounding box center [761, 419] width 30 height 30
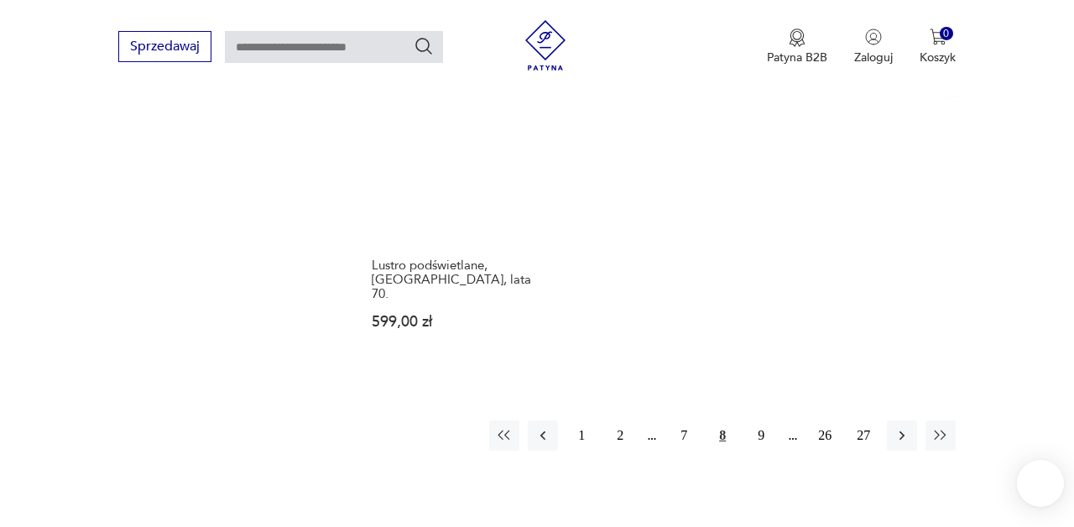
scroll to position [2339, 0]
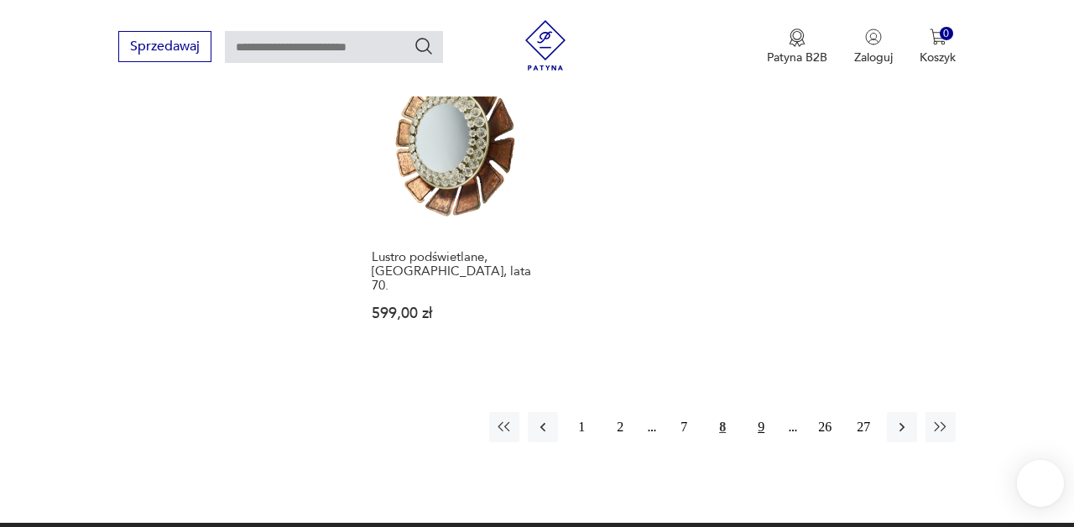
click at [762, 412] on button "9" at bounding box center [761, 427] width 30 height 30
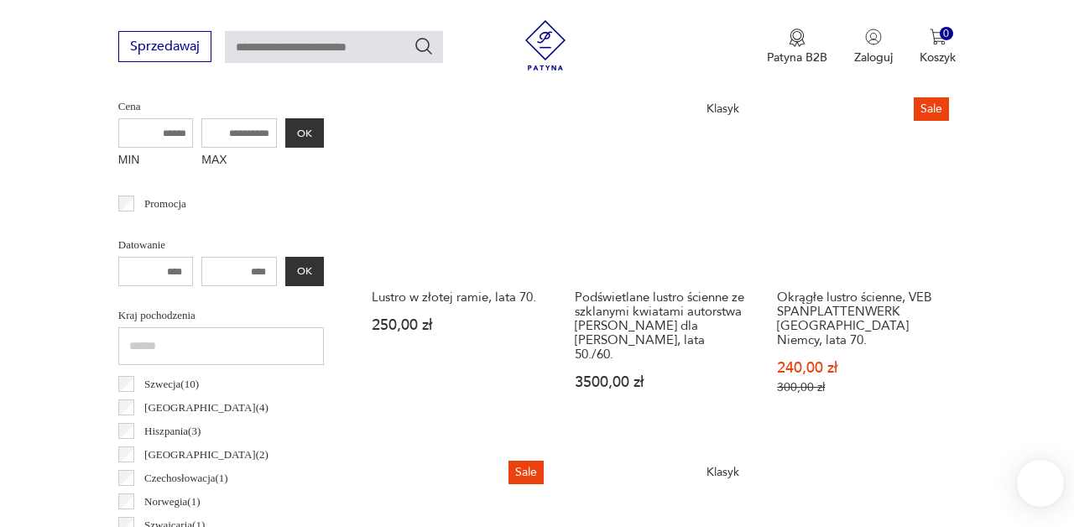
scroll to position [675, 0]
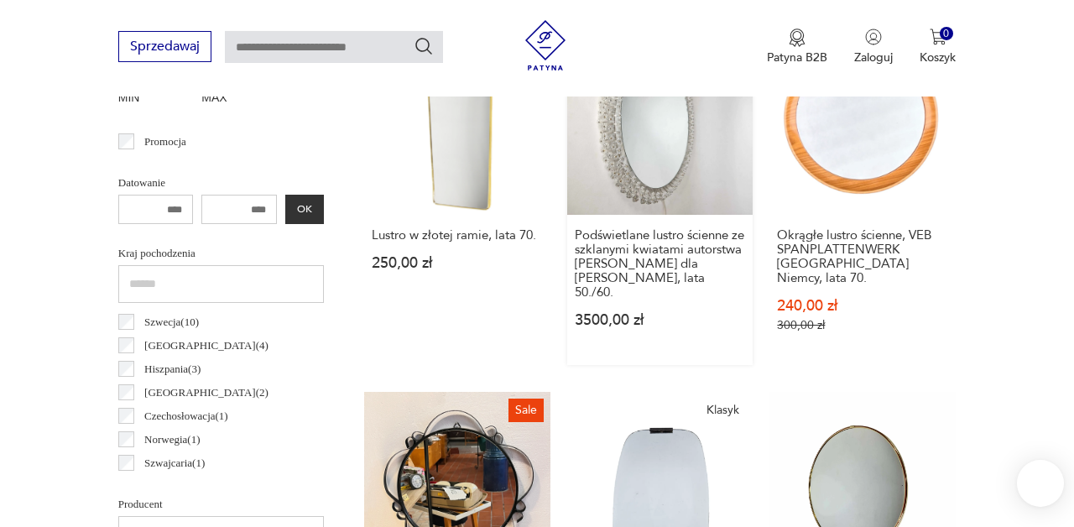
click at [665, 186] on link "Klasyk Podświetlane lustro ścienne ze szklanymi kwiatami autorstwa [PERSON_NAME…" at bounding box center [660, 197] width 186 height 336
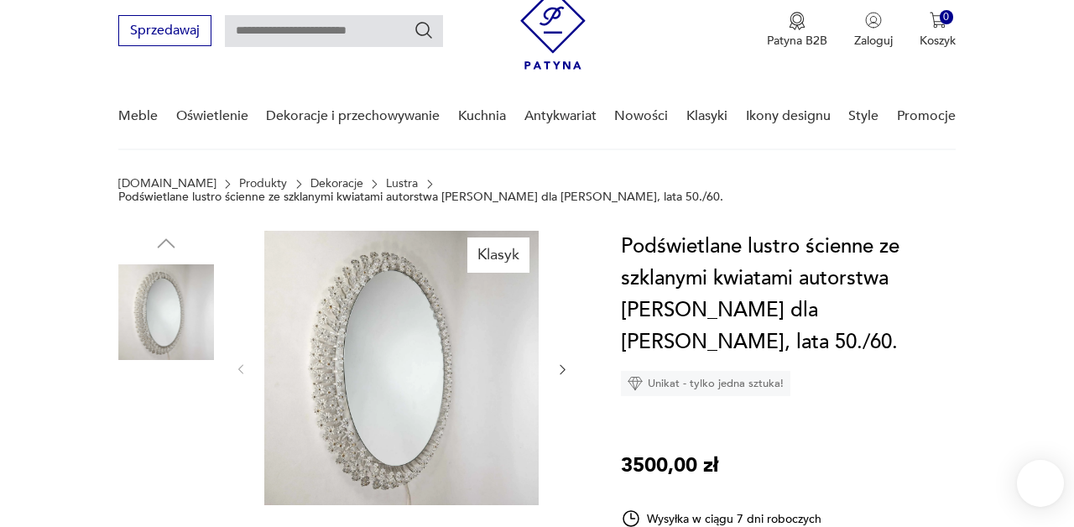
scroll to position [65, 0]
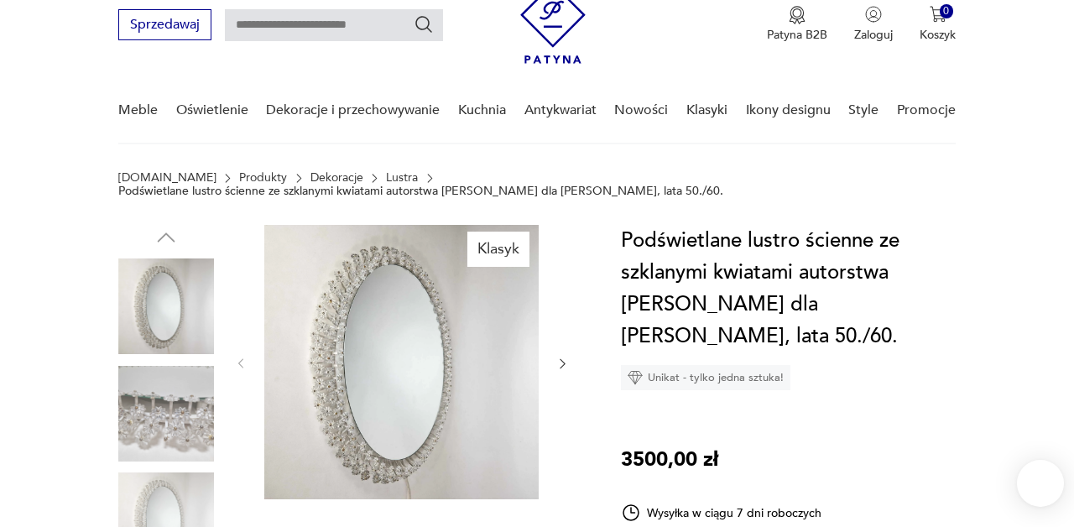
click at [340, 316] on img at bounding box center [401, 362] width 274 height 274
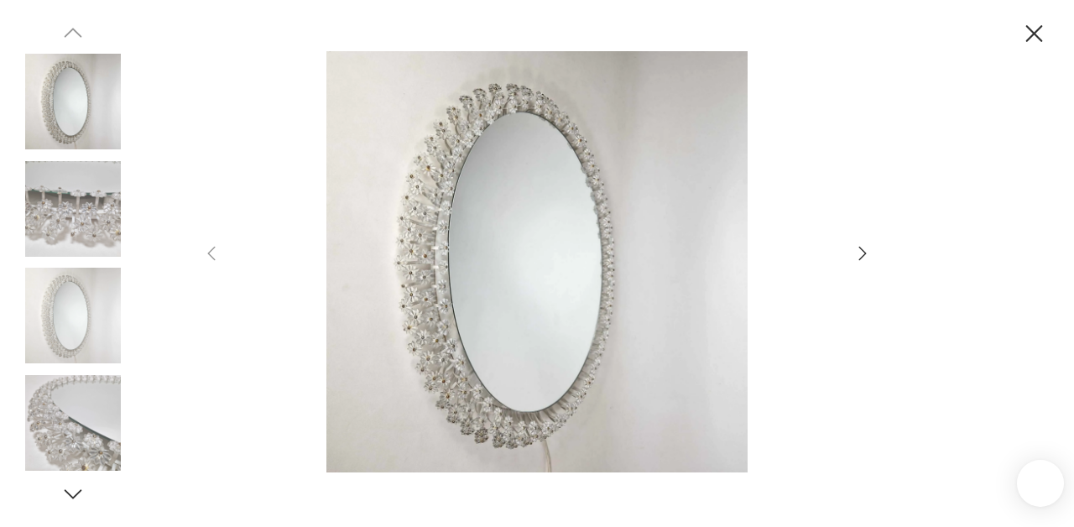
click at [76, 243] on img at bounding box center [73, 209] width 96 height 96
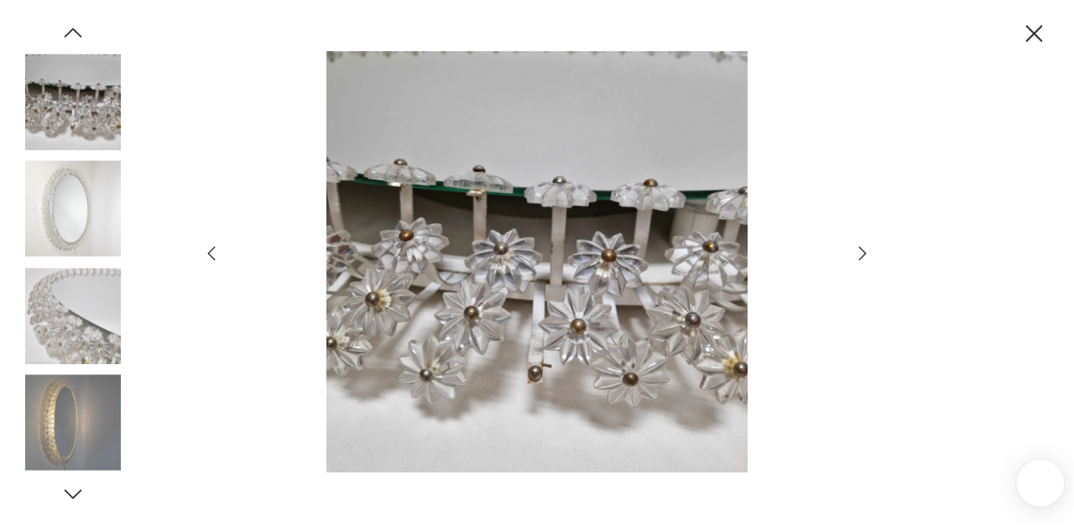
click at [66, 343] on img at bounding box center [73, 316] width 96 height 96
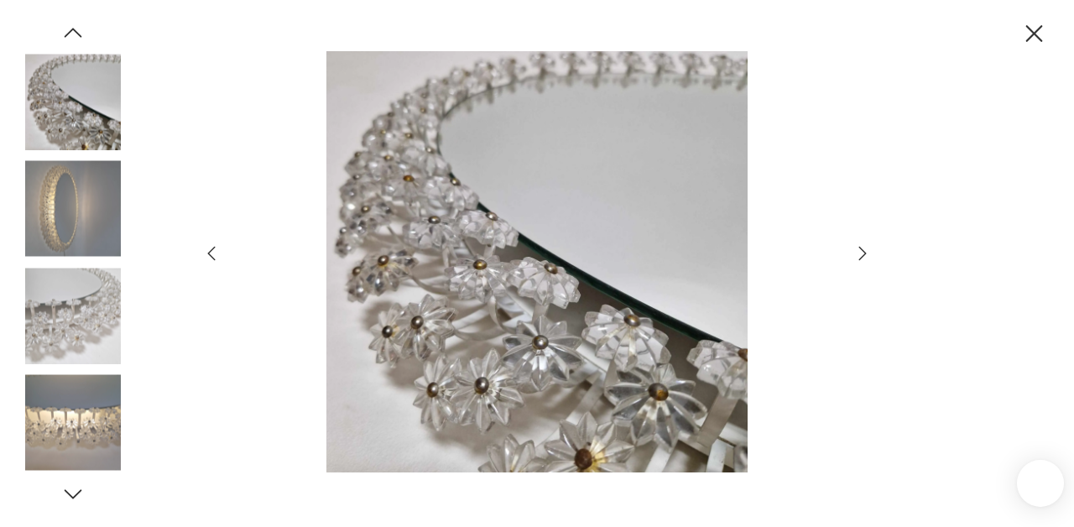
click at [71, 192] on img at bounding box center [73, 209] width 96 height 96
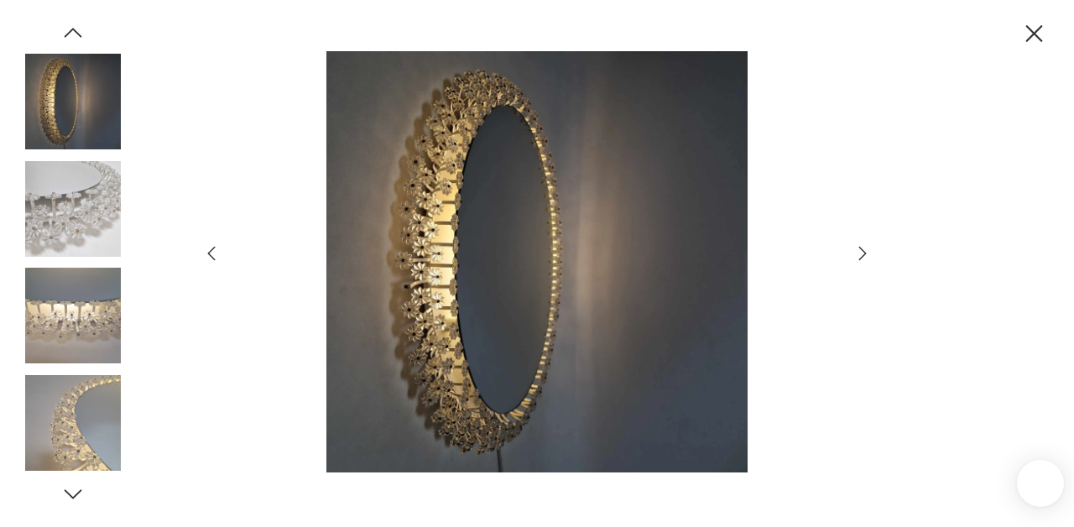
click at [81, 409] on img at bounding box center [73, 423] width 96 height 96
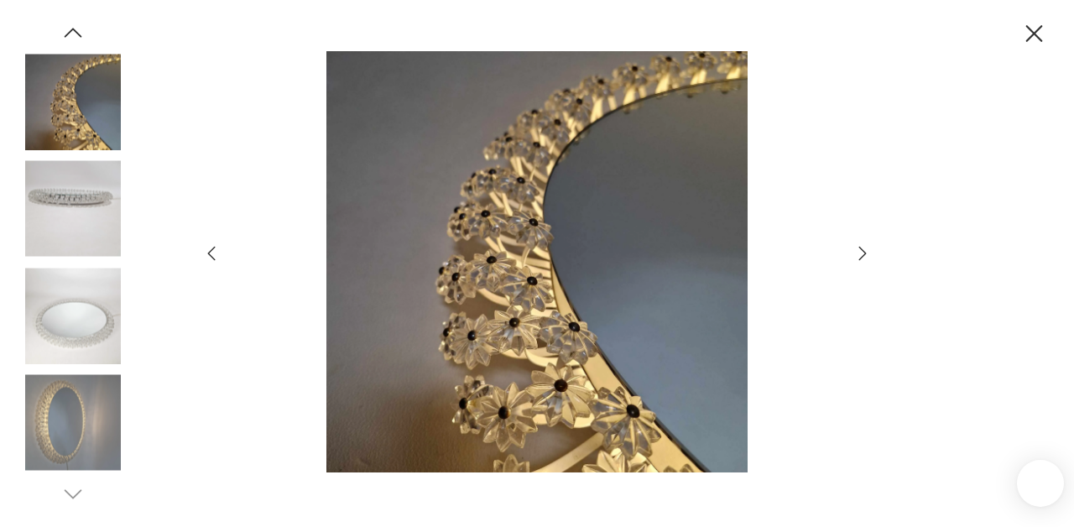
click at [81, 409] on img at bounding box center [73, 423] width 96 height 96
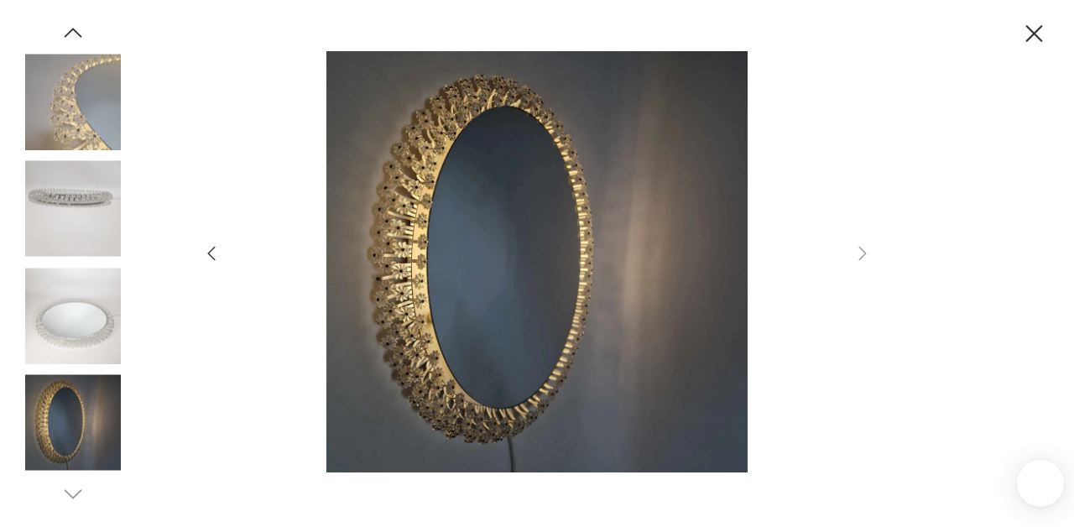
click at [1029, 33] on icon "button" at bounding box center [1034, 33] width 29 height 29
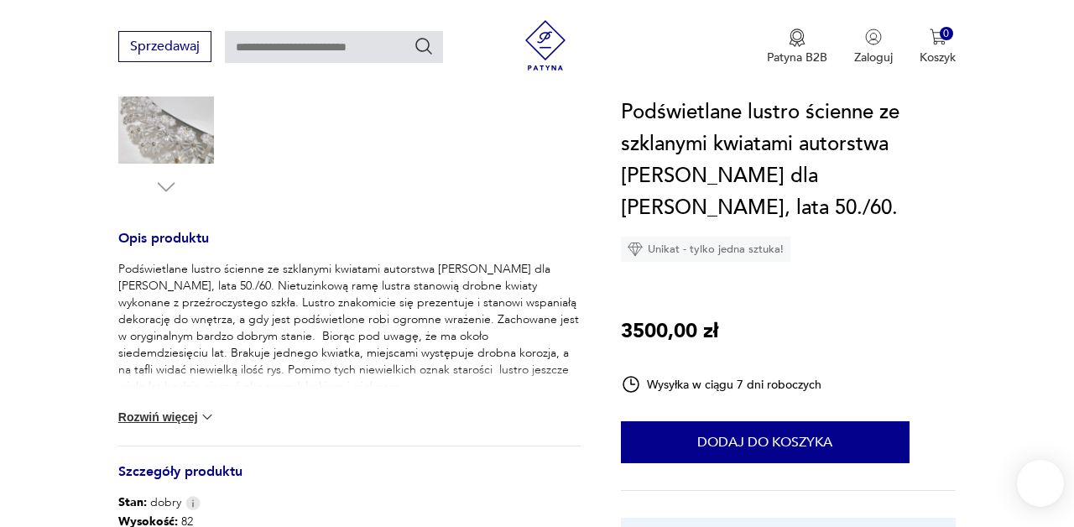
scroll to position [583, 0]
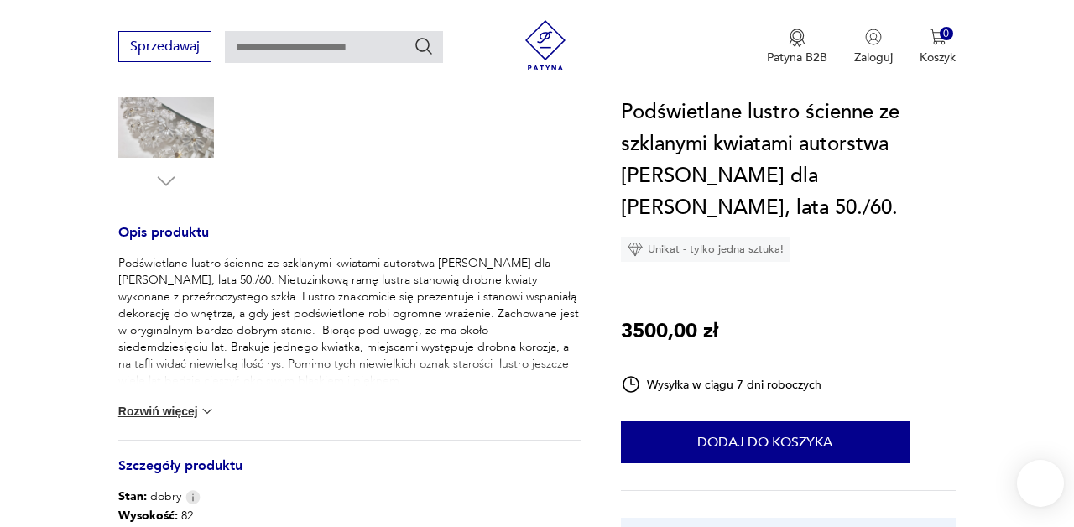
click at [178, 403] on button "Rozwiń więcej" at bounding box center [166, 411] width 97 height 17
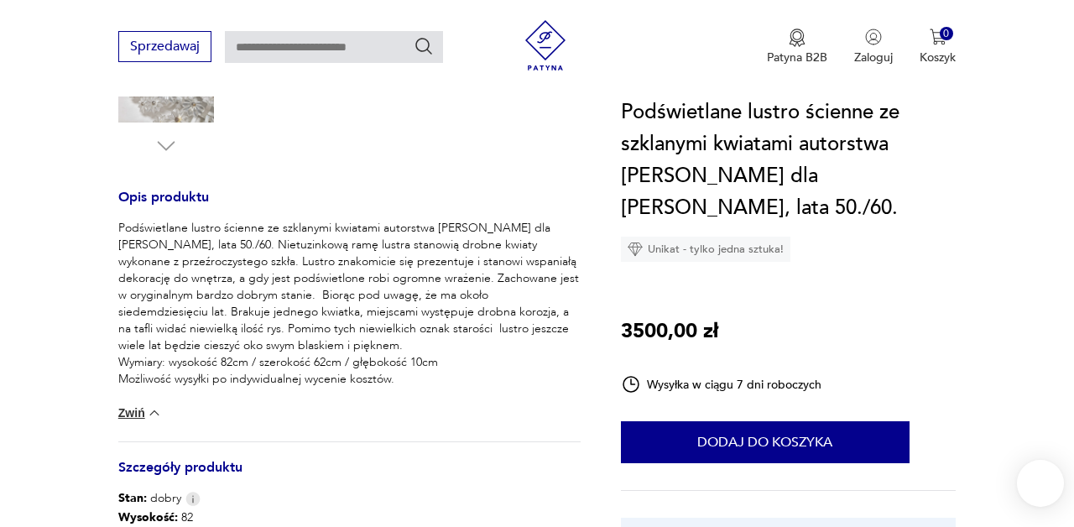
scroll to position [625, 0]
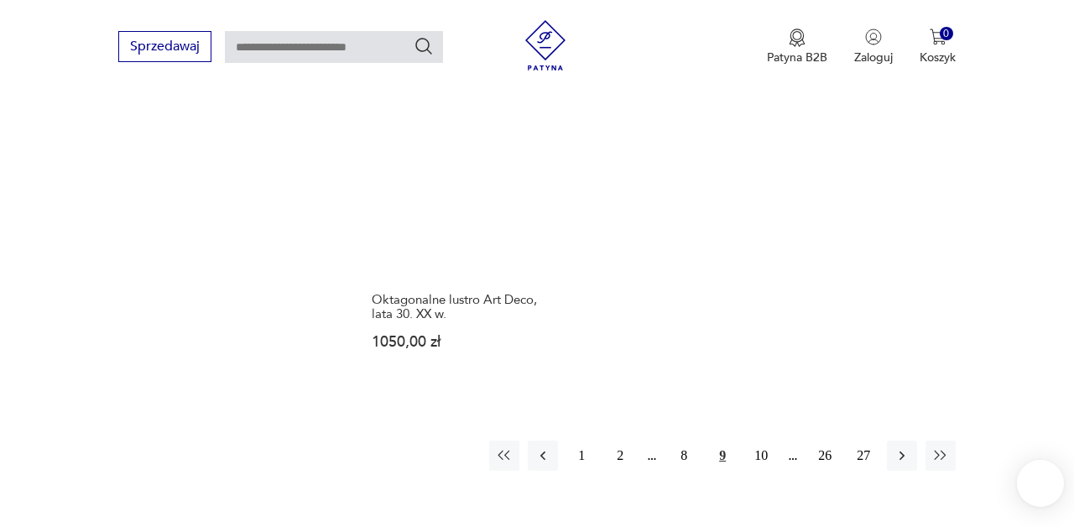
scroll to position [2348, 0]
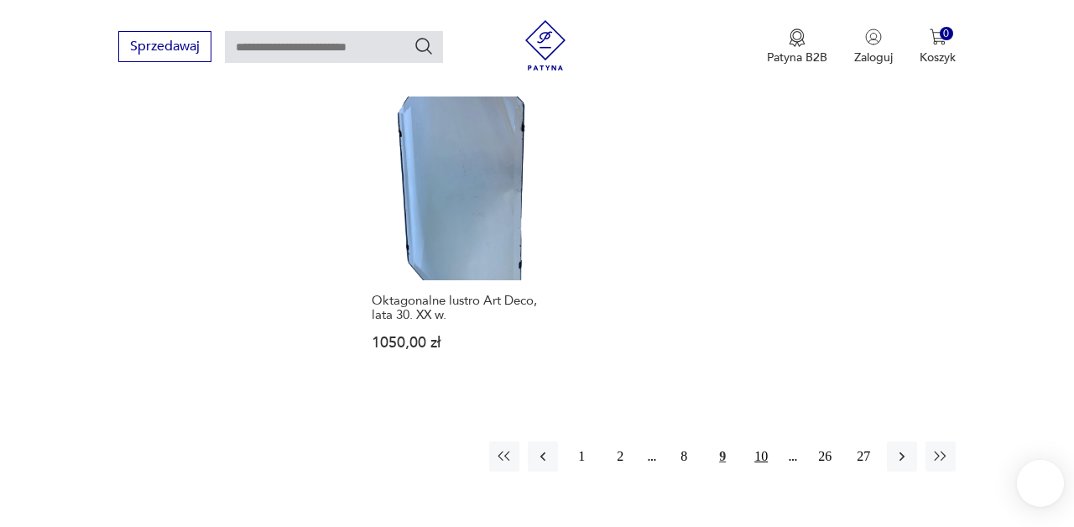
click at [759, 441] on button "10" at bounding box center [761, 456] width 30 height 30
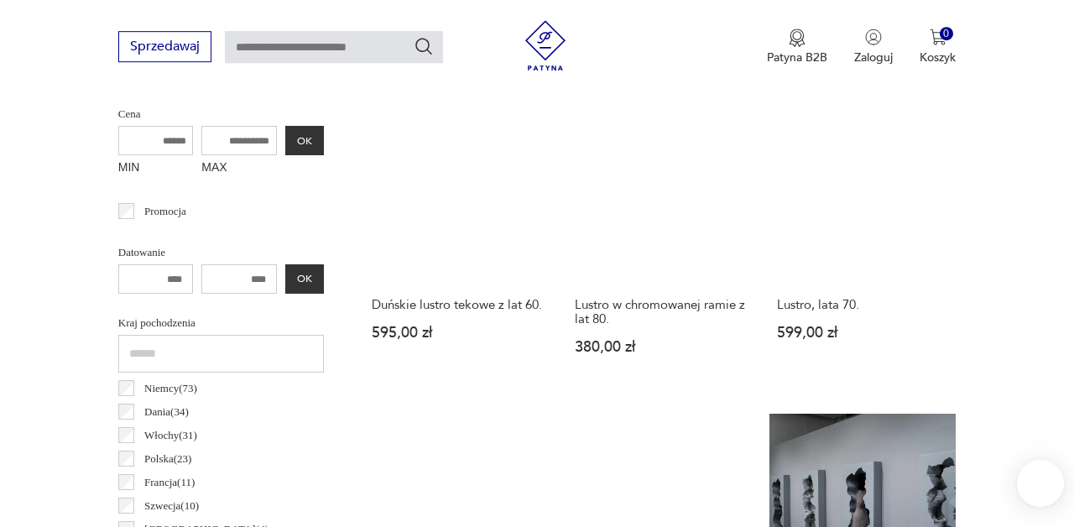
scroll to position [669, 0]
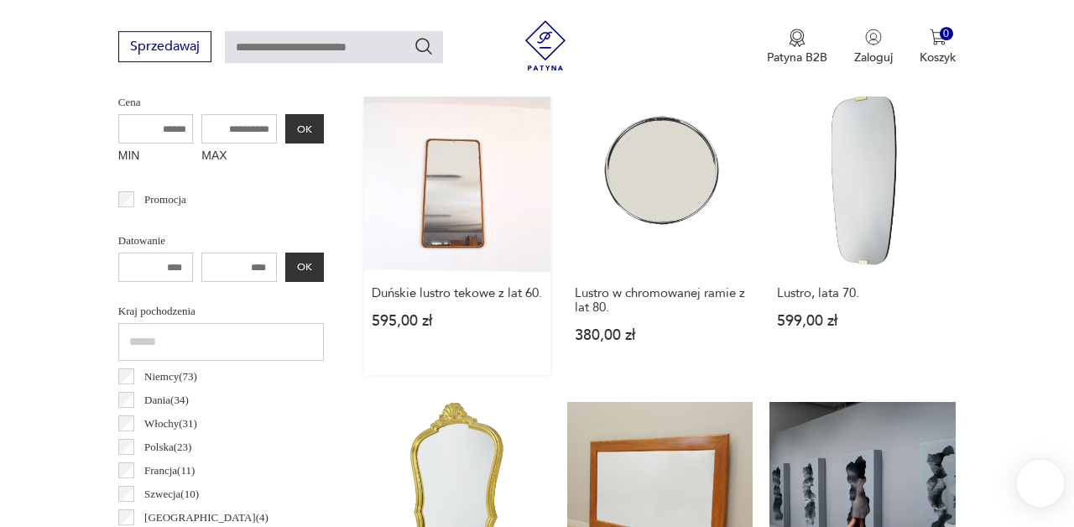
click at [467, 230] on link "Duńskie lustro tekowe z lat 60. 595,00 zł" at bounding box center [457, 230] width 186 height 289
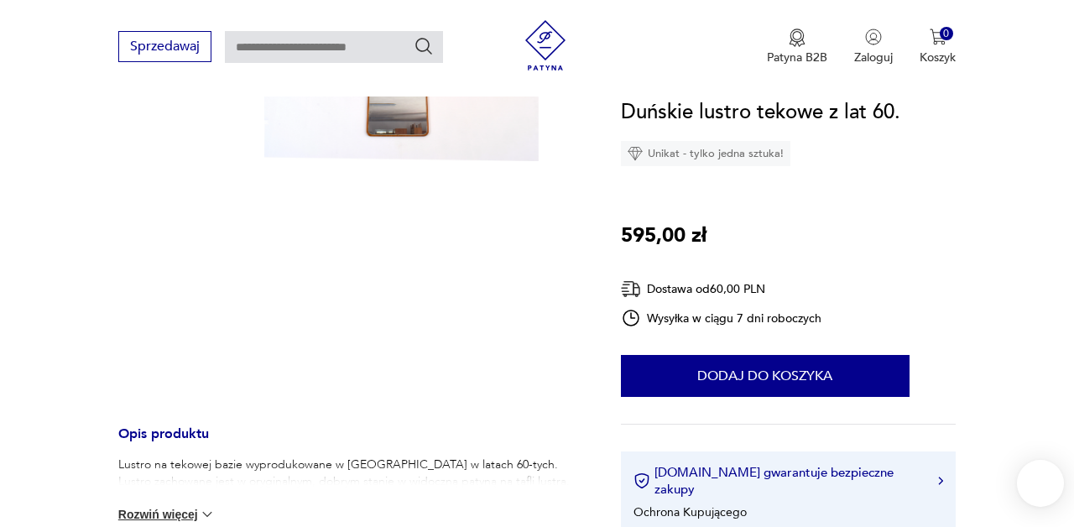
scroll to position [143, 0]
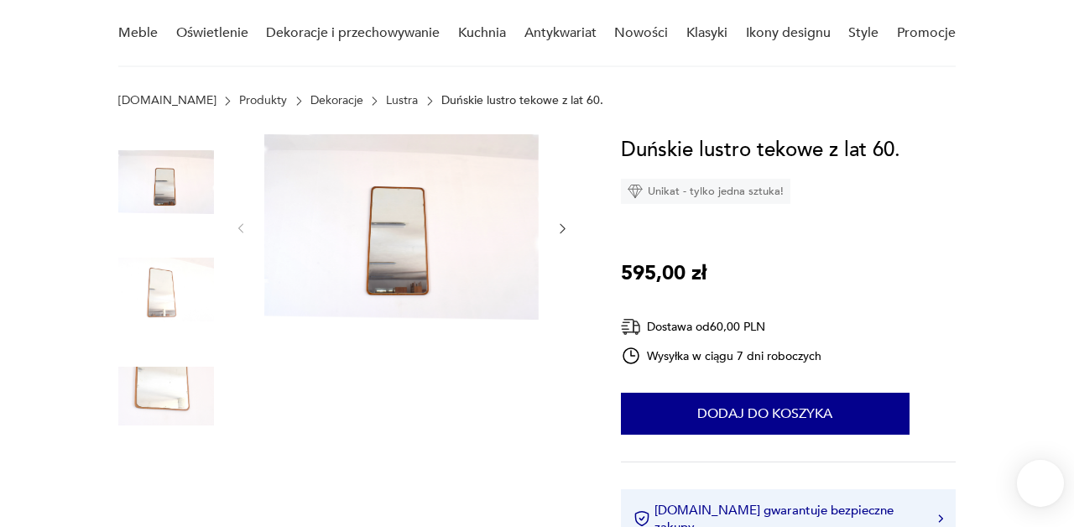
click at [128, 280] on img at bounding box center [166, 290] width 96 height 96
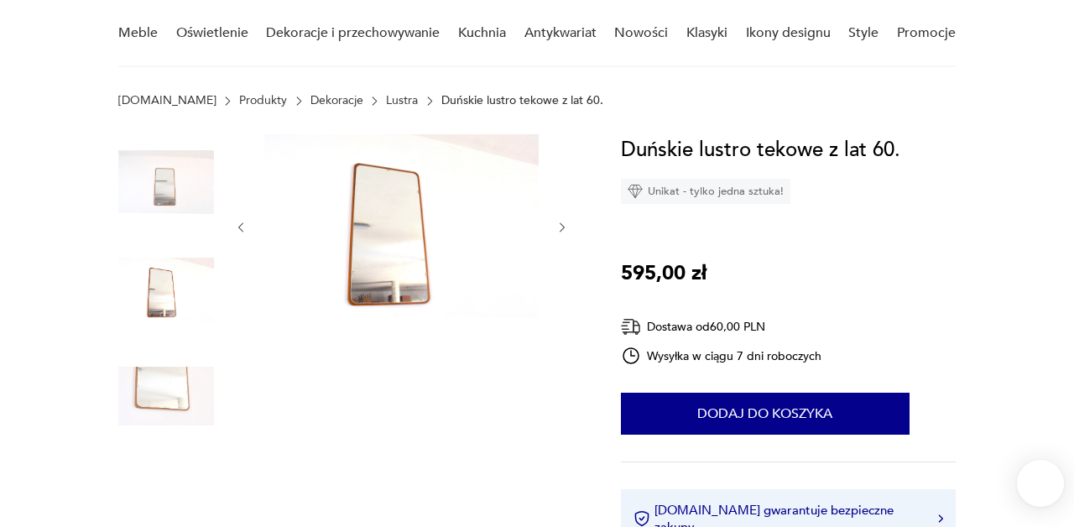
click at [316, 269] on img at bounding box center [401, 225] width 274 height 183
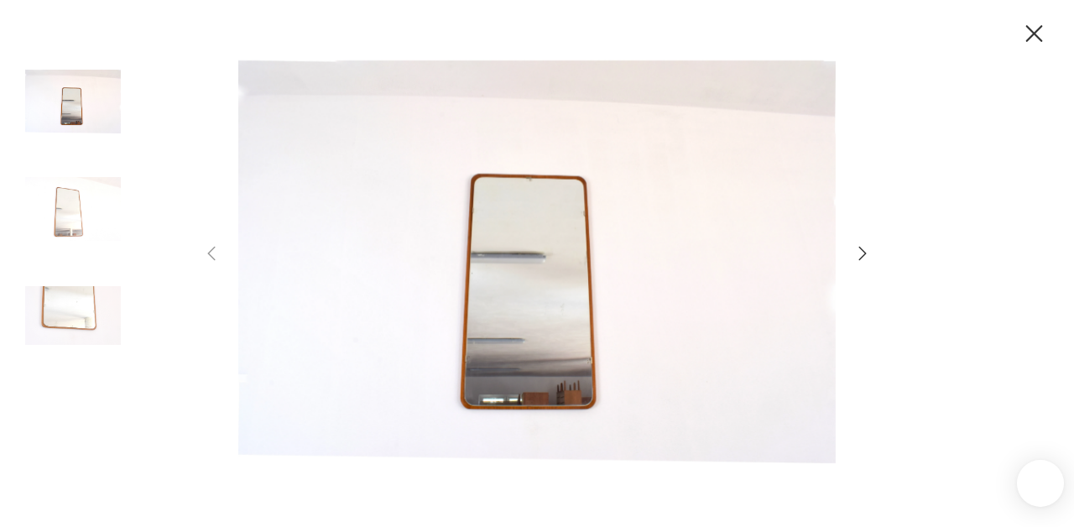
click at [472, 300] on img at bounding box center [536, 261] width 597 height 421
click at [1039, 33] on icon "button" at bounding box center [1034, 33] width 29 height 29
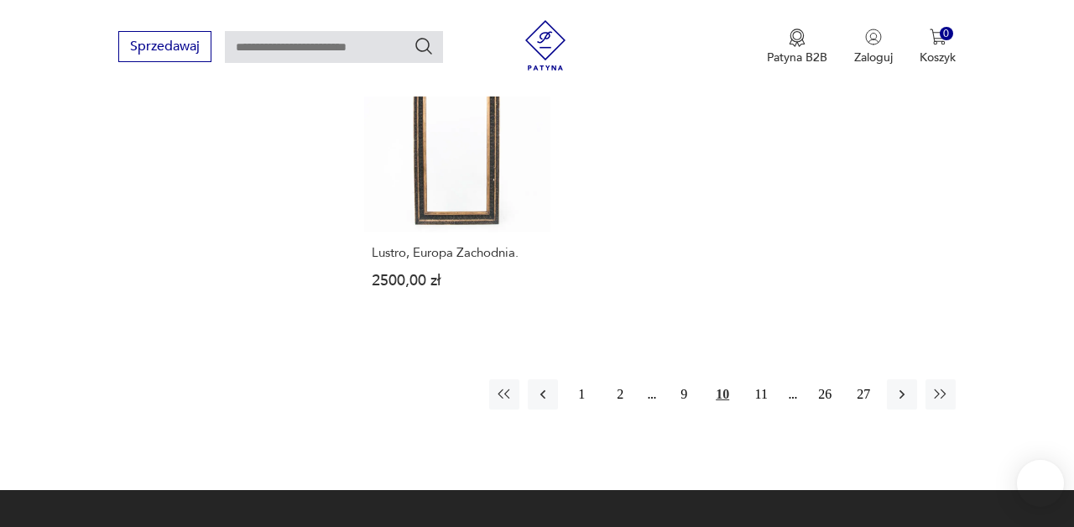
scroll to position [2381, 0]
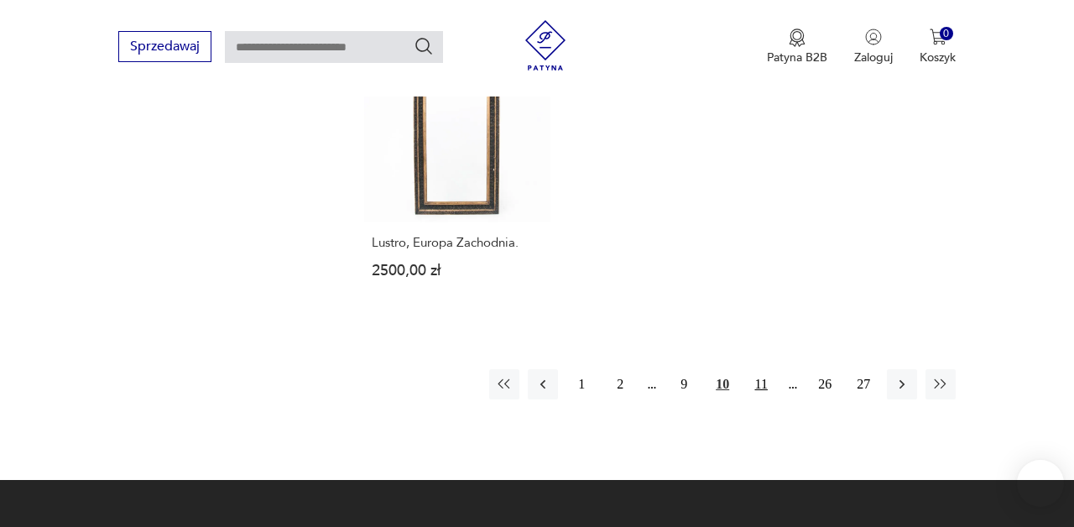
click at [760, 373] on button "11" at bounding box center [761, 384] width 30 height 30
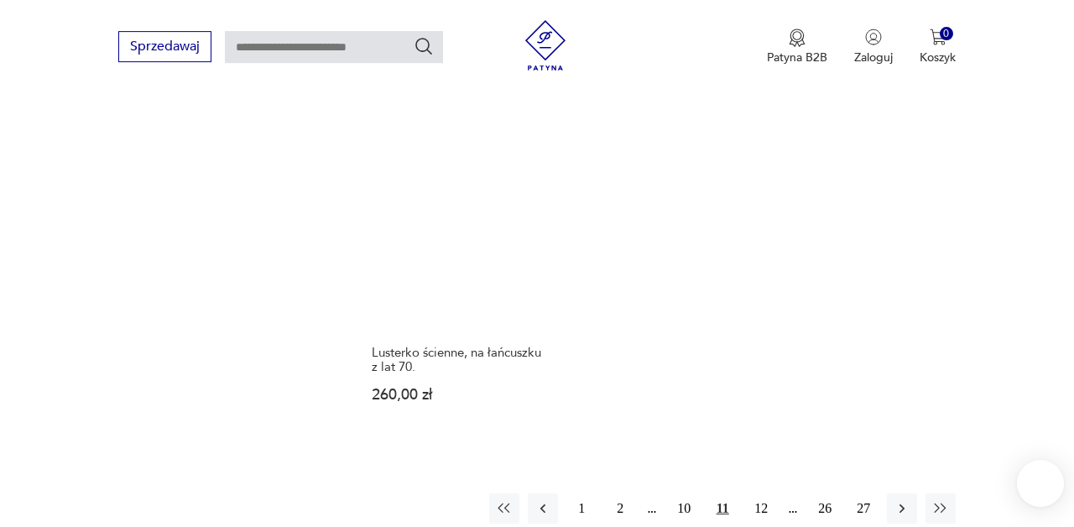
scroll to position [2283, 0]
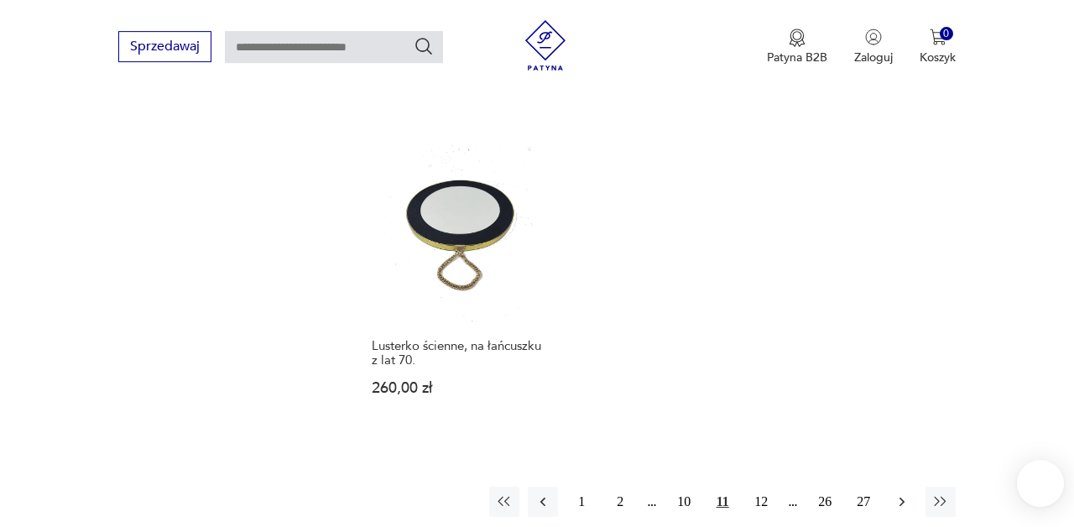
click at [906, 493] on icon "button" at bounding box center [902, 501] width 17 height 17
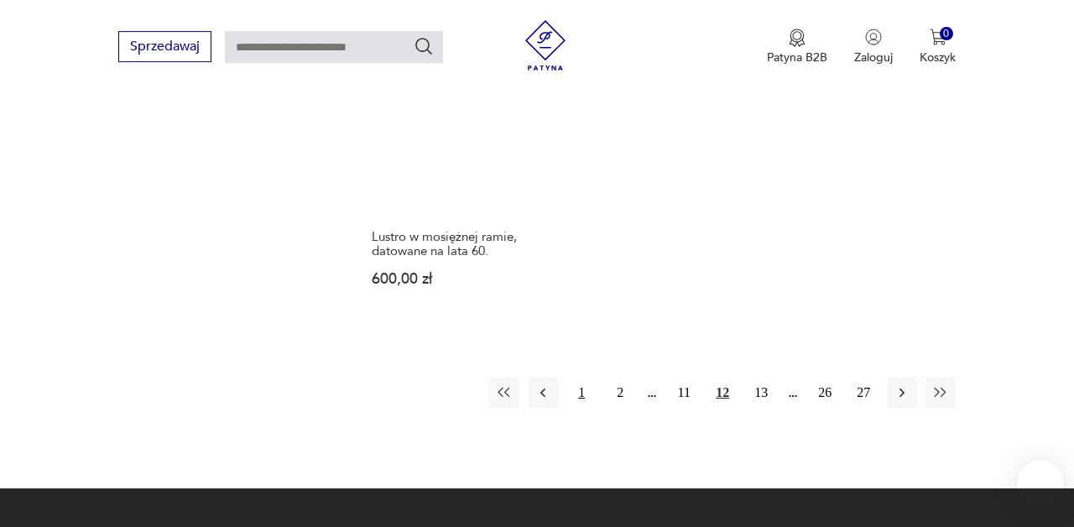
scroll to position [2386, 0]
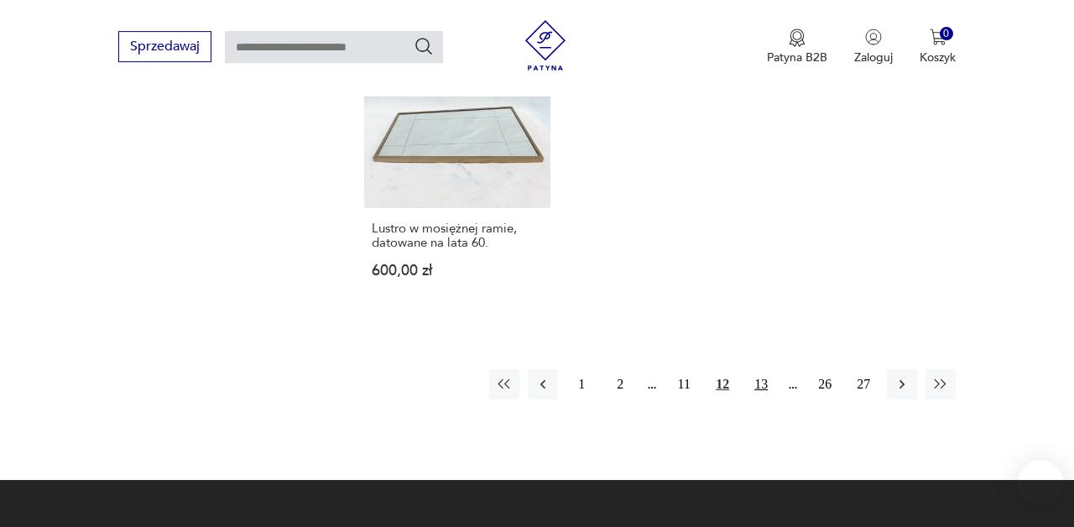
click at [761, 369] on button "13" at bounding box center [761, 384] width 30 height 30
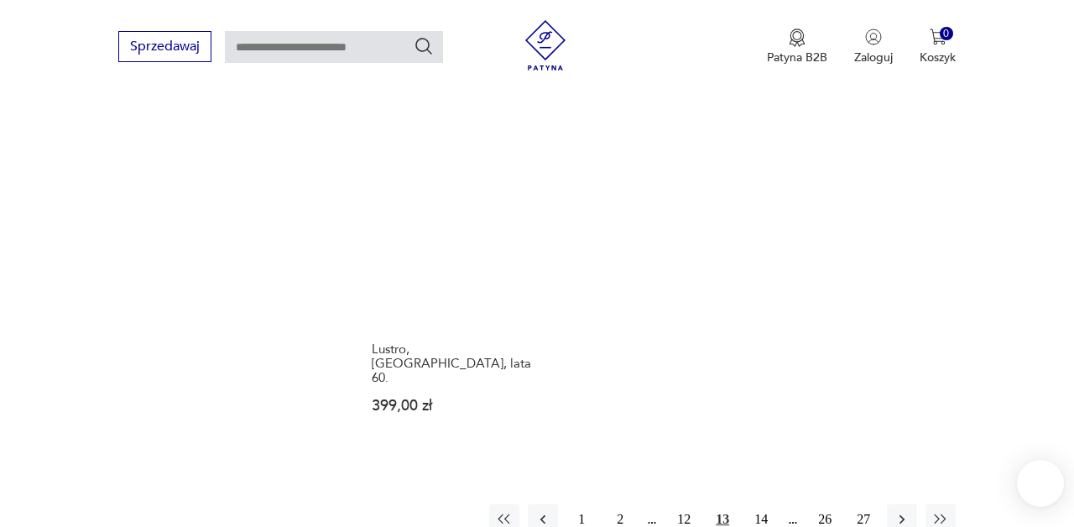
scroll to position [2445, 0]
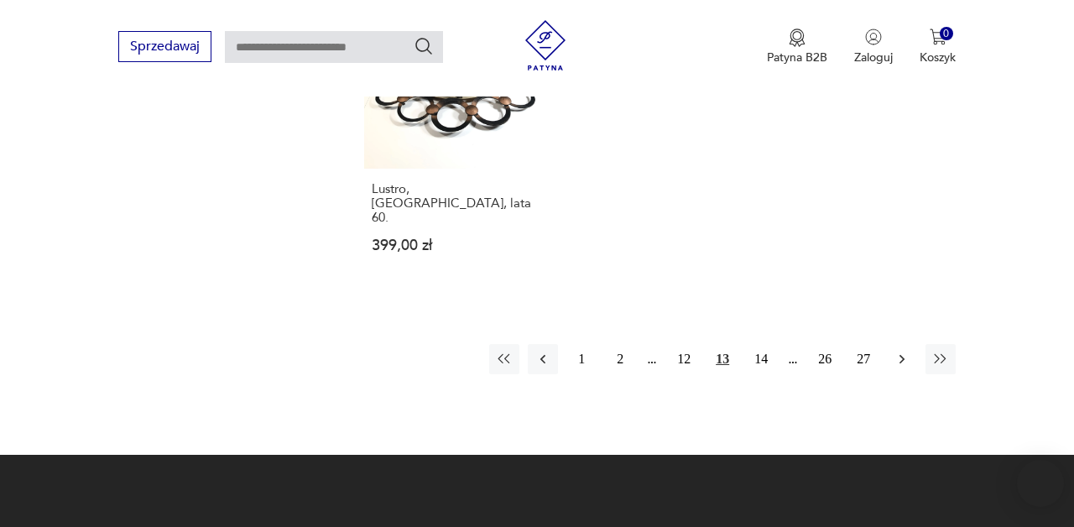
click at [899, 351] on icon "button" at bounding box center [902, 359] width 17 height 17
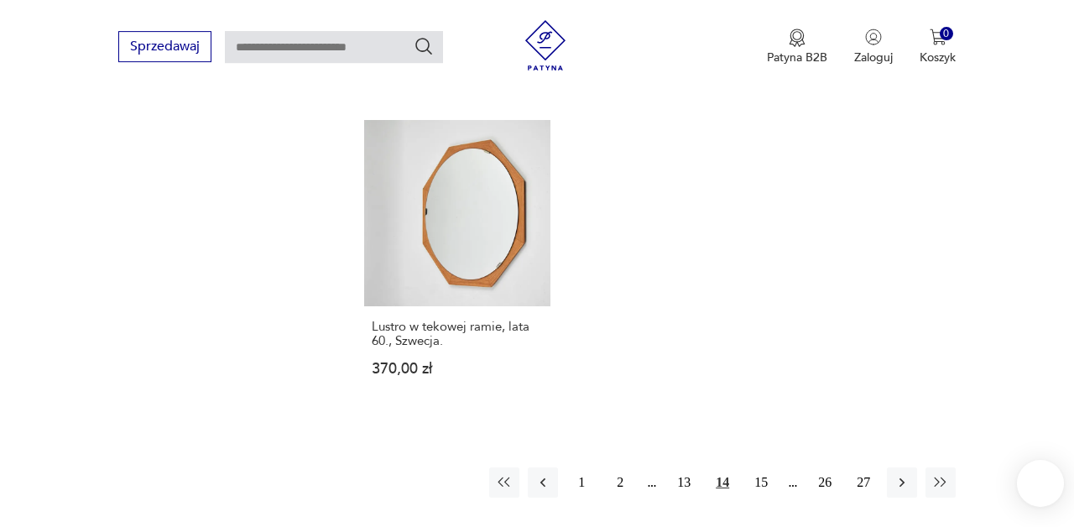
scroll to position [2323, 0]
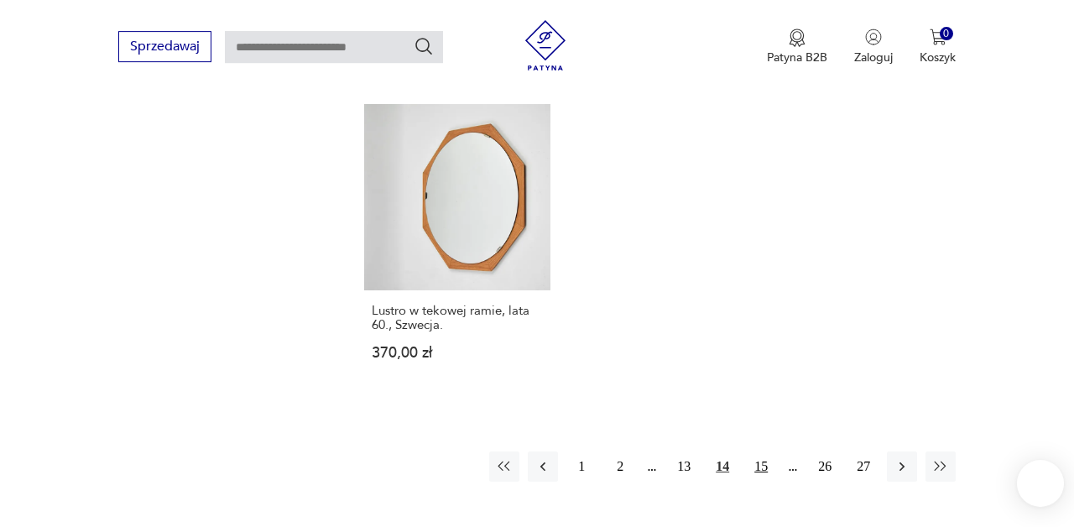
click at [756, 451] on button "15" at bounding box center [761, 466] width 30 height 30
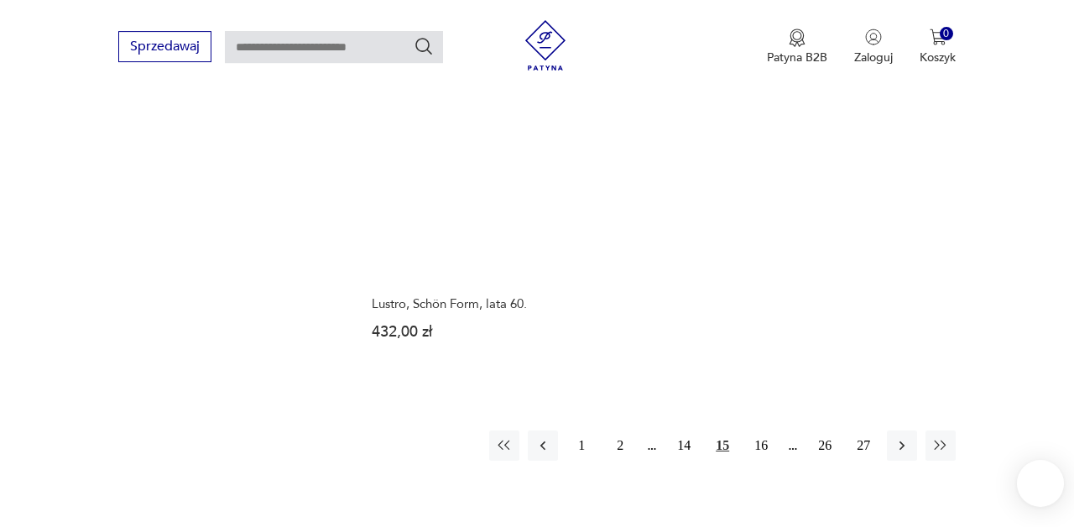
scroll to position [2247, 0]
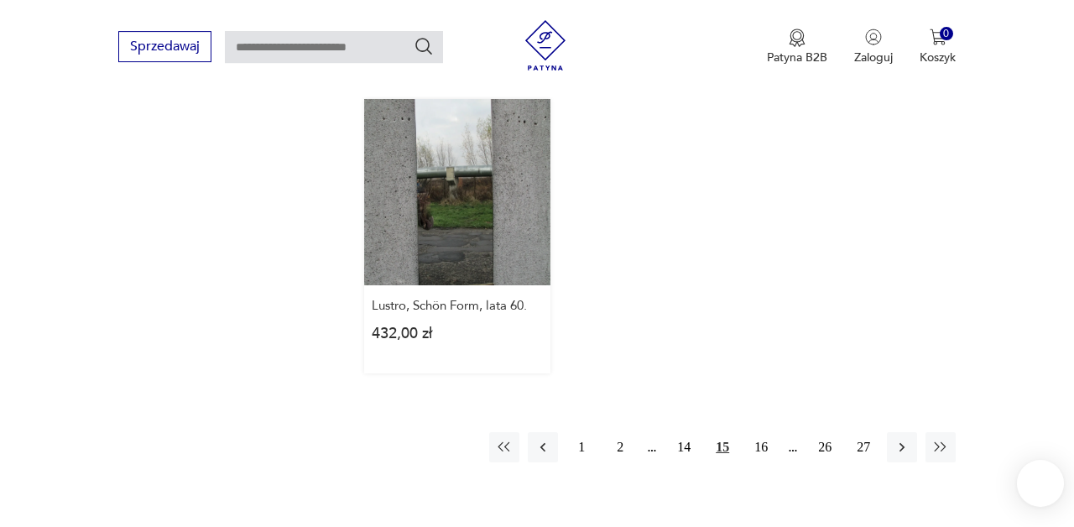
click at [468, 182] on link "Lustro, Schön Form, lata 60. 432,00 zł" at bounding box center [457, 236] width 186 height 274
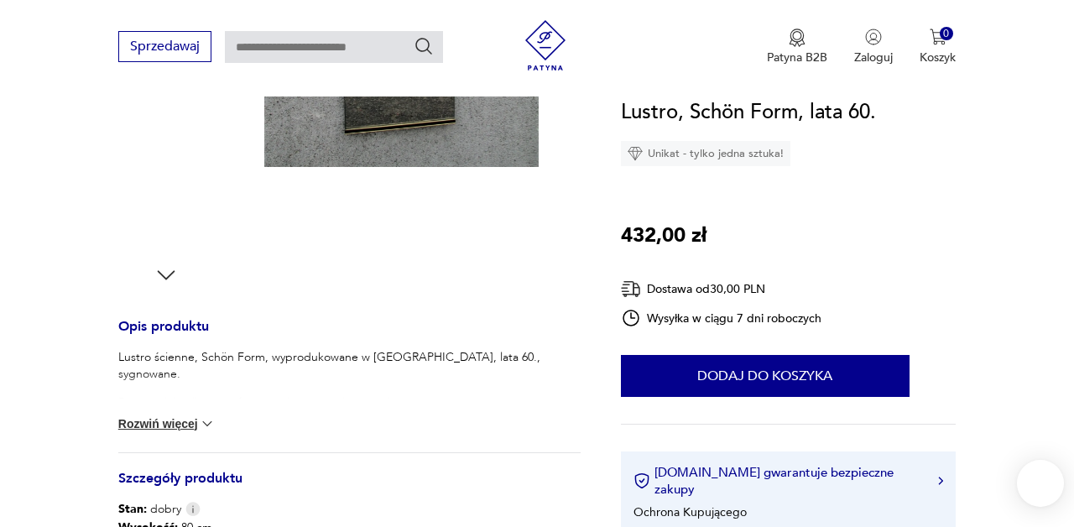
scroll to position [227, 0]
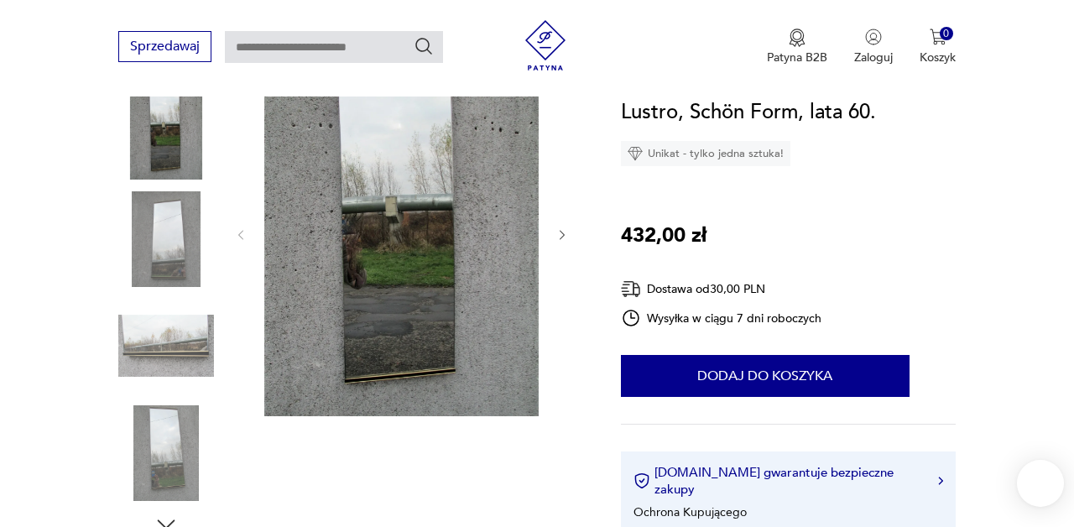
click at [147, 229] on img at bounding box center [166, 239] width 96 height 96
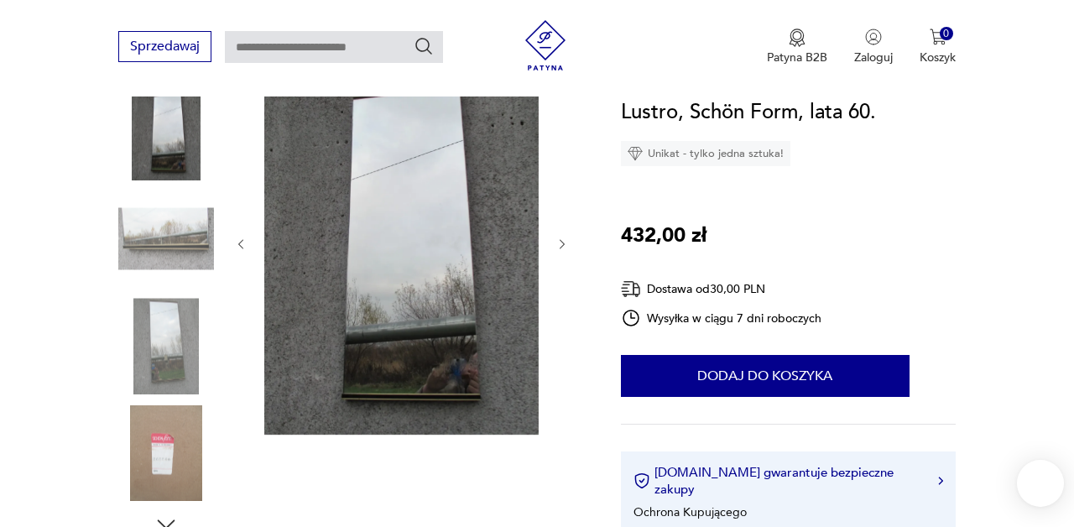
click at [154, 240] on img at bounding box center [166, 239] width 96 height 96
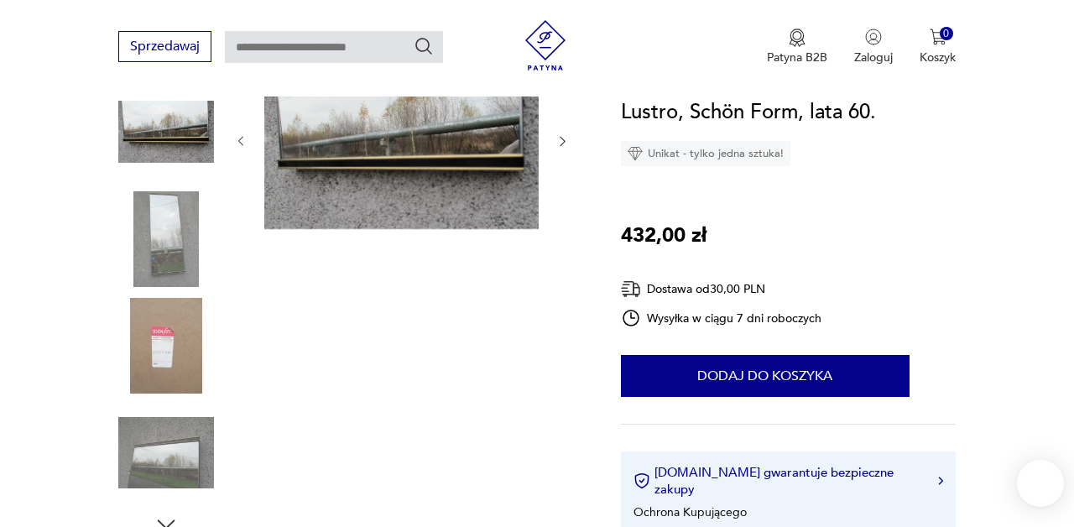
click at [157, 469] on img at bounding box center [166, 453] width 96 height 96
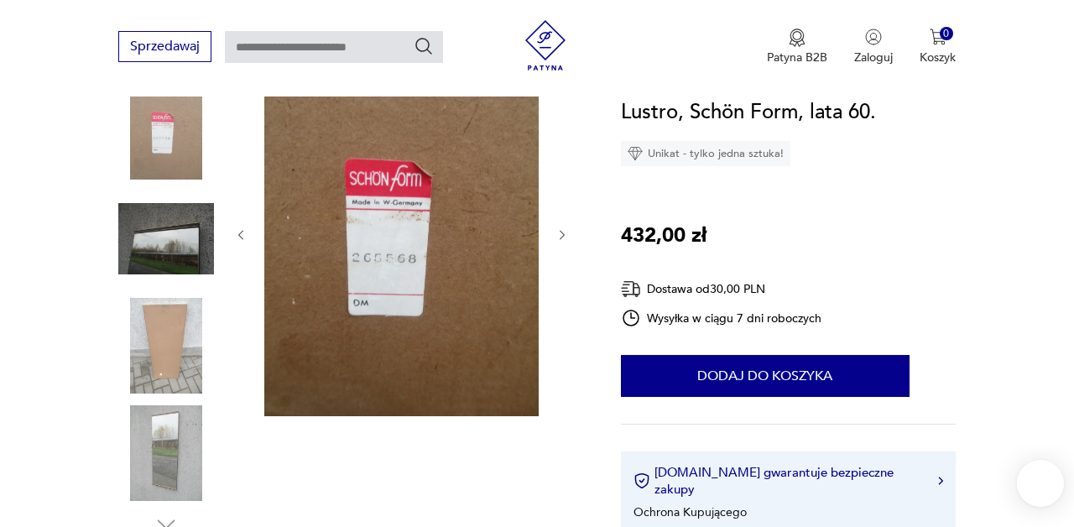
click at [178, 383] on img at bounding box center [166, 346] width 96 height 96
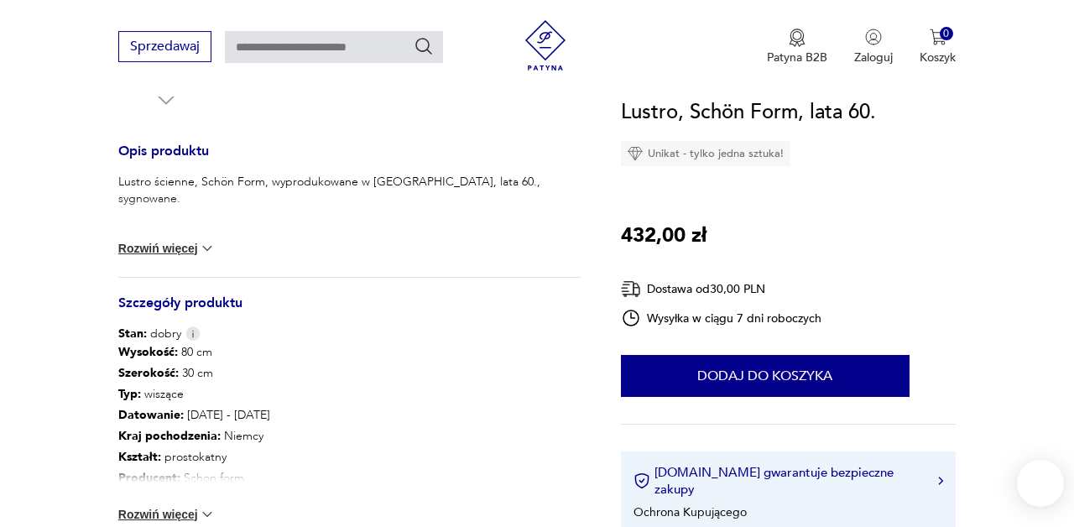
scroll to position [654, 0]
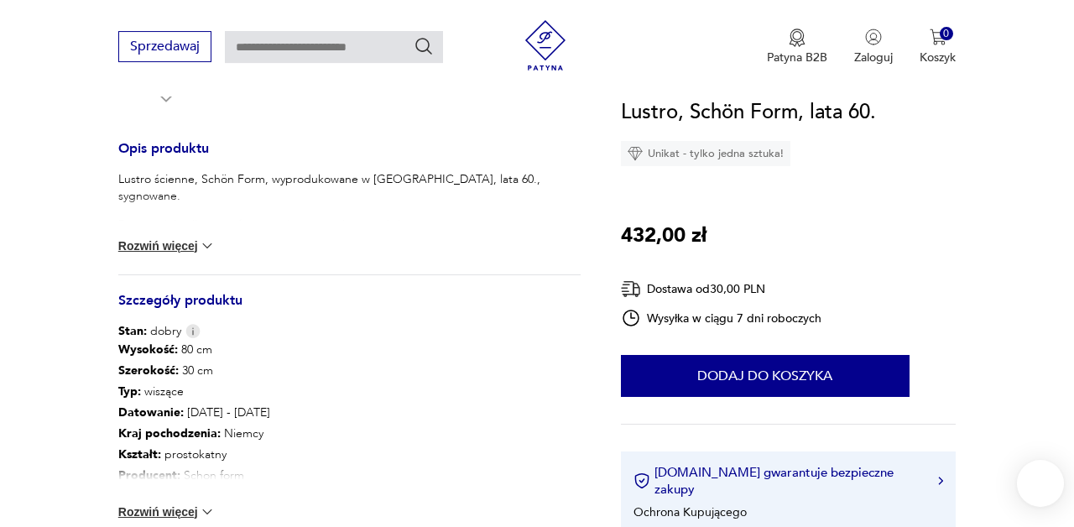
click at [157, 250] on button "Rozwiń więcej" at bounding box center [166, 245] width 97 height 17
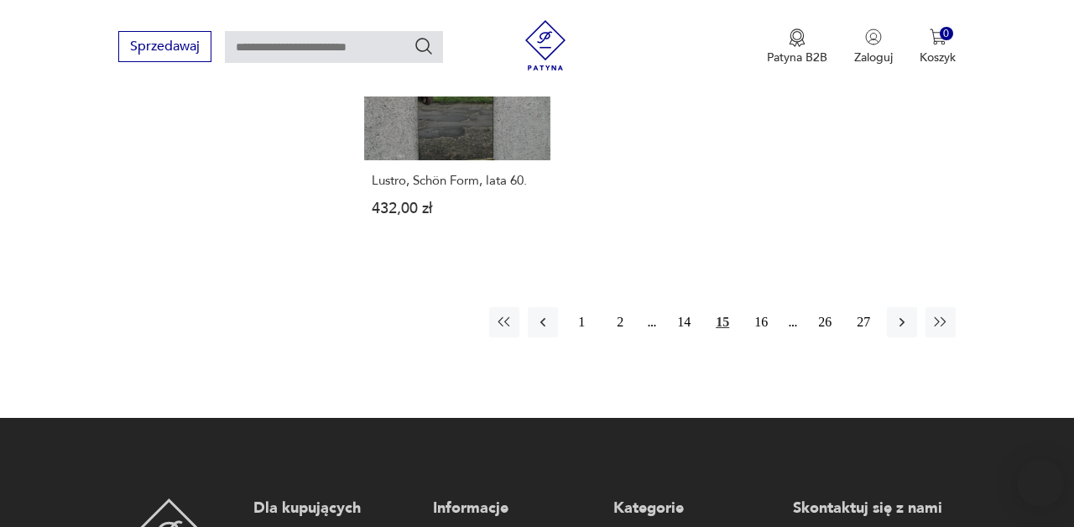
scroll to position [2399, 0]
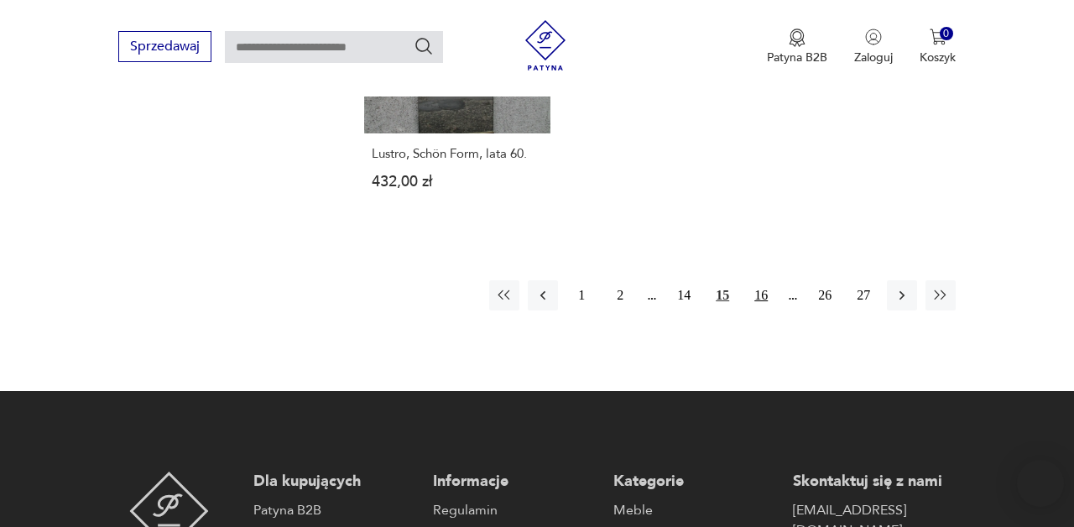
click at [766, 280] on button "16" at bounding box center [761, 295] width 30 height 30
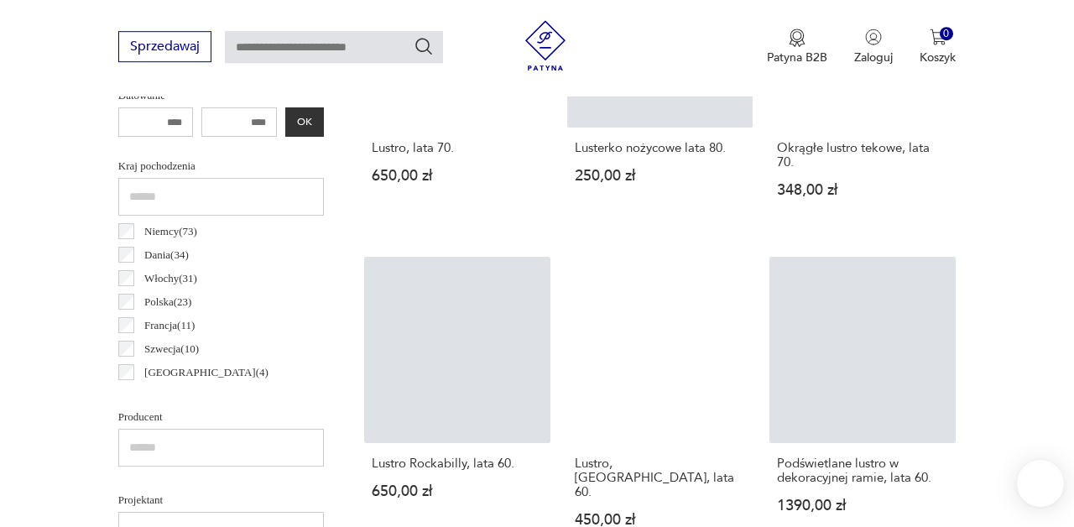
scroll to position [812, 0]
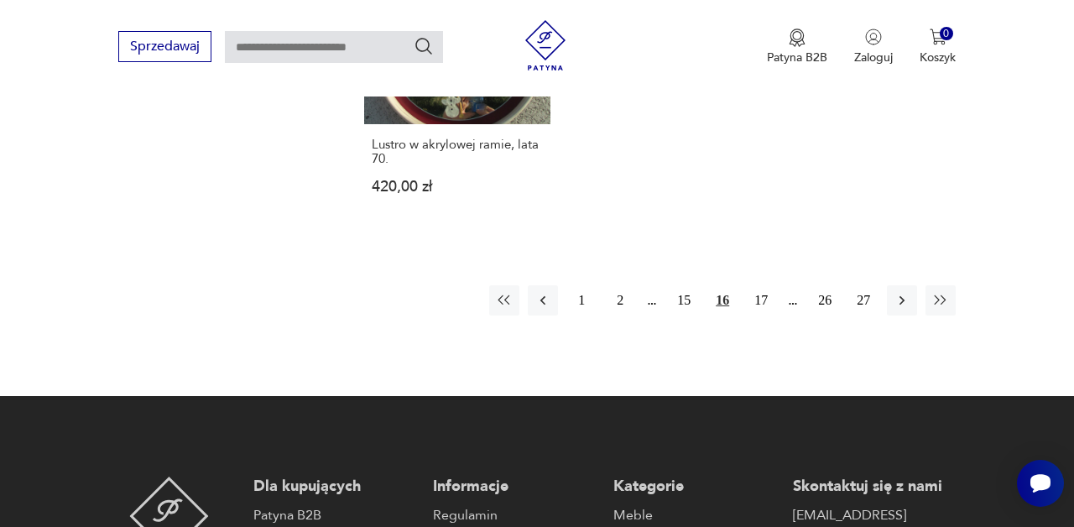
scroll to position [2542, 0]
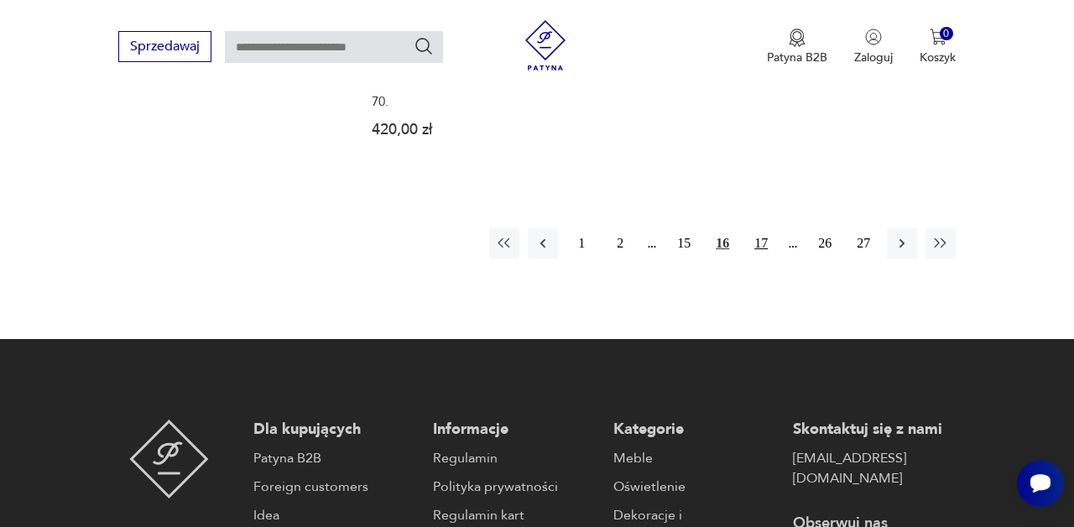
click at [760, 228] on button "17" at bounding box center [761, 243] width 30 height 30
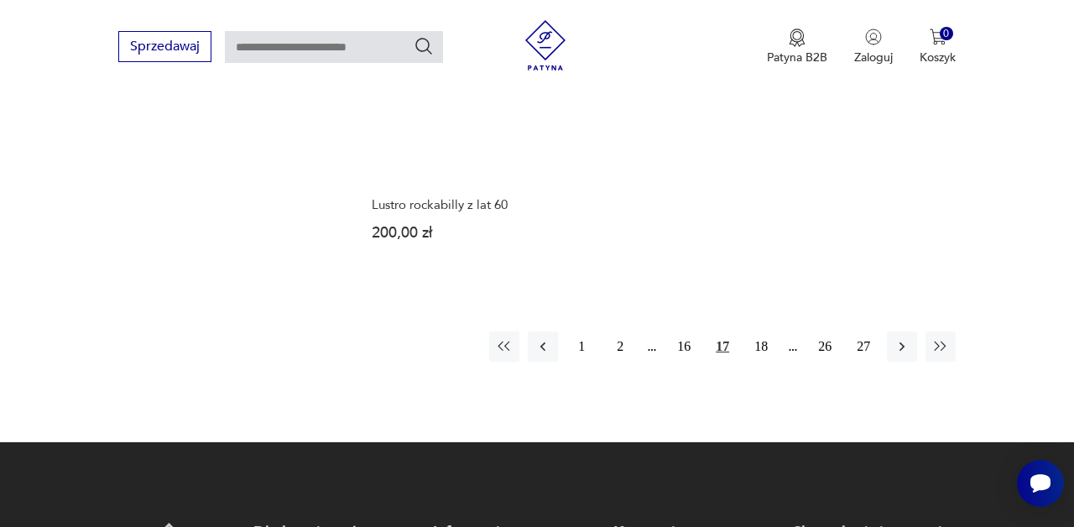
scroll to position [2318, 0]
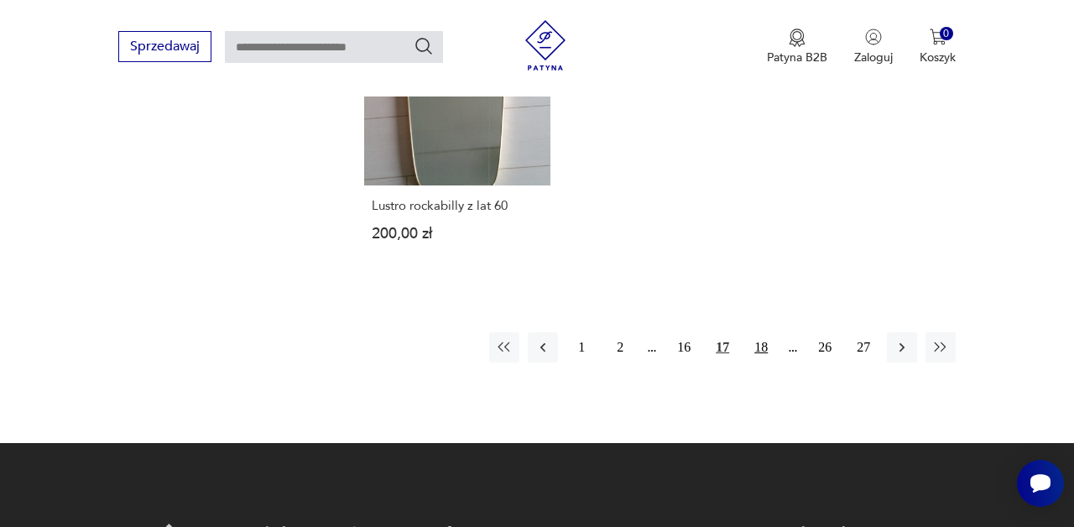
click at [765, 336] on button "18" at bounding box center [761, 347] width 30 height 30
